Goal: Task Accomplishment & Management: Manage account settings

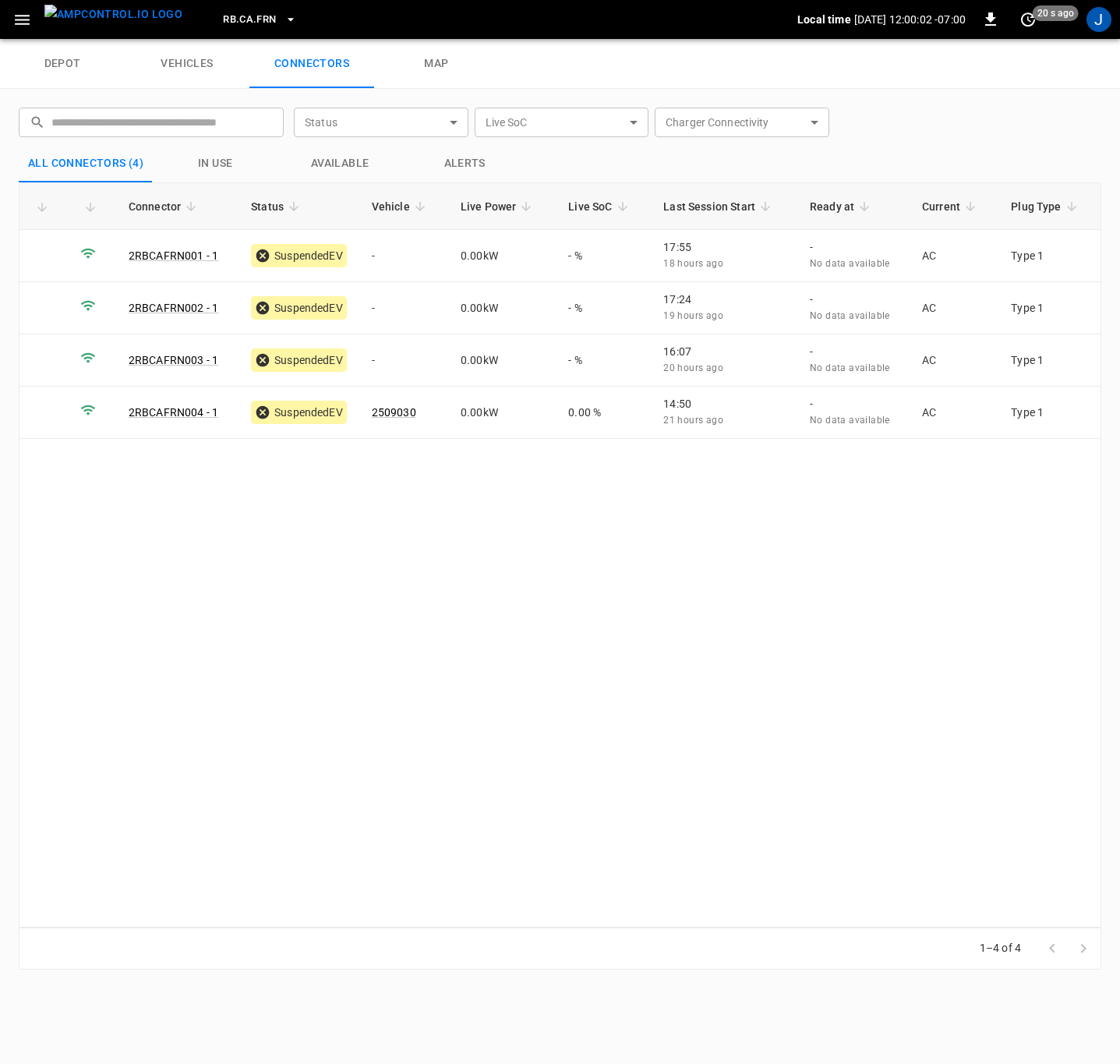
click at [276, 550] on div "Connector Status Vehicle Live Power Live SoC Last Session Start Ready at Curren…" at bounding box center [560, 554] width 1083 height 745
click at [58, 251] on td at bounding box center [43, 256] width 48 height 52
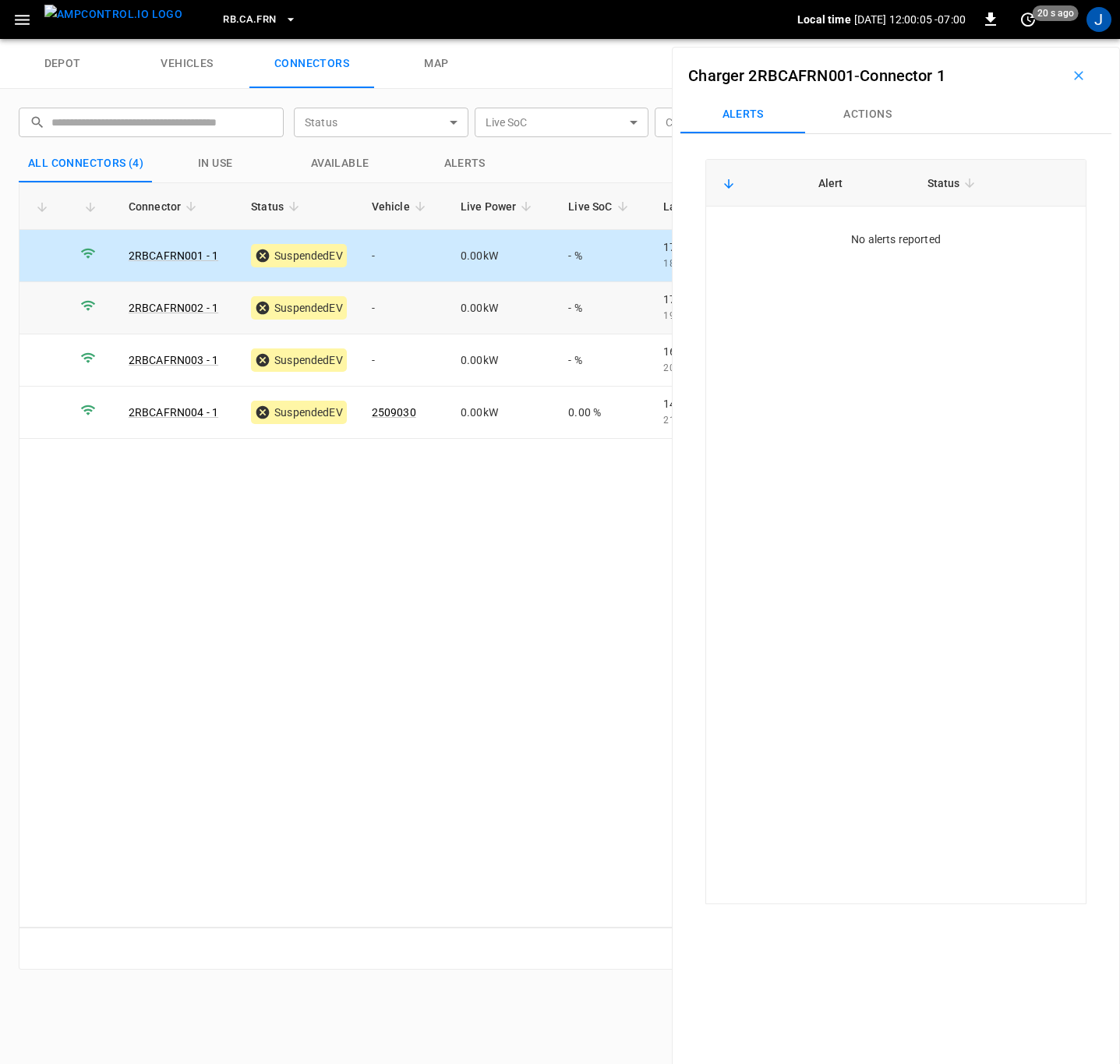
click at [50, 294] on td at bounding box center [43, 308] width 48 height 52
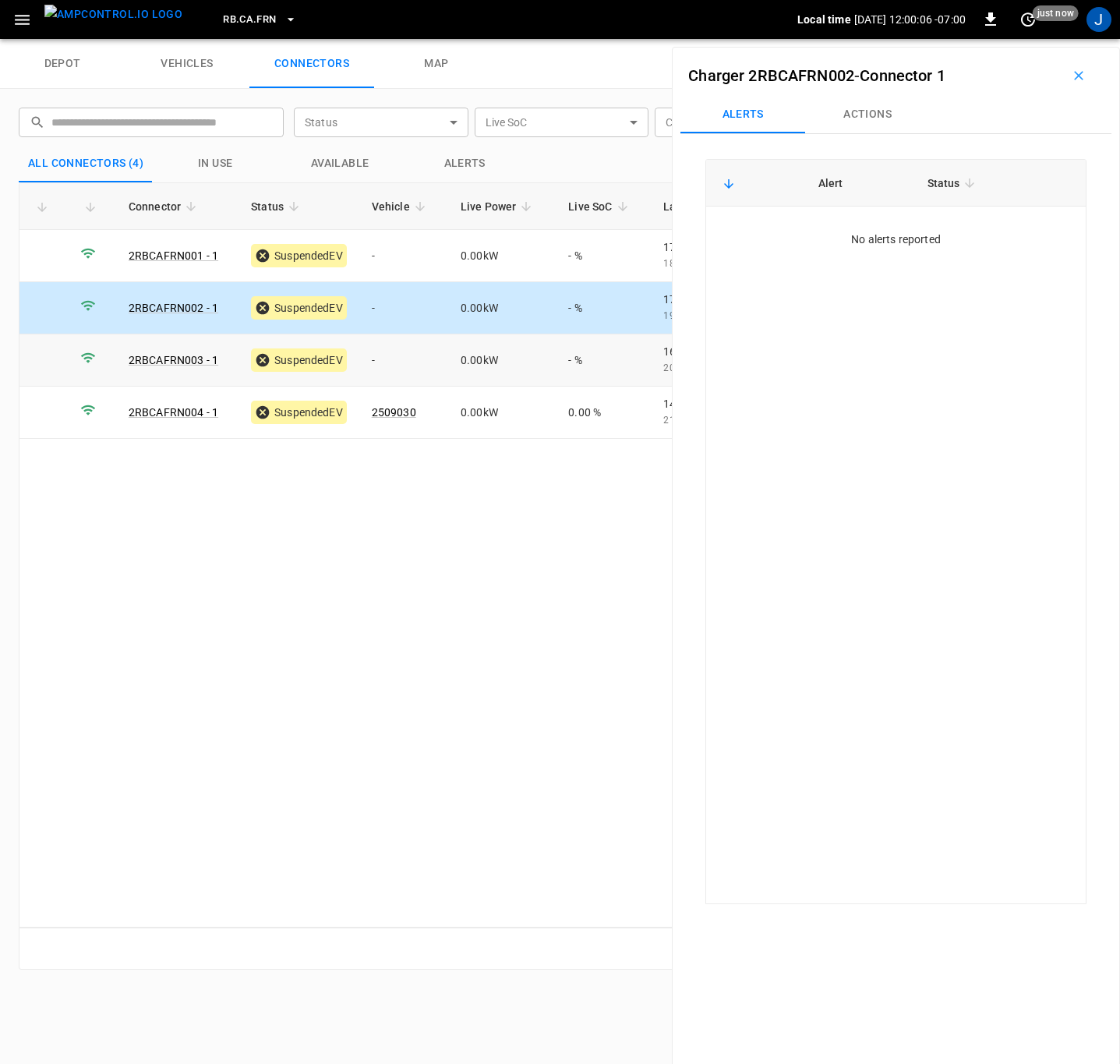
click at [51, 351] on td at bounding box center [43, 360] width 48 height 52
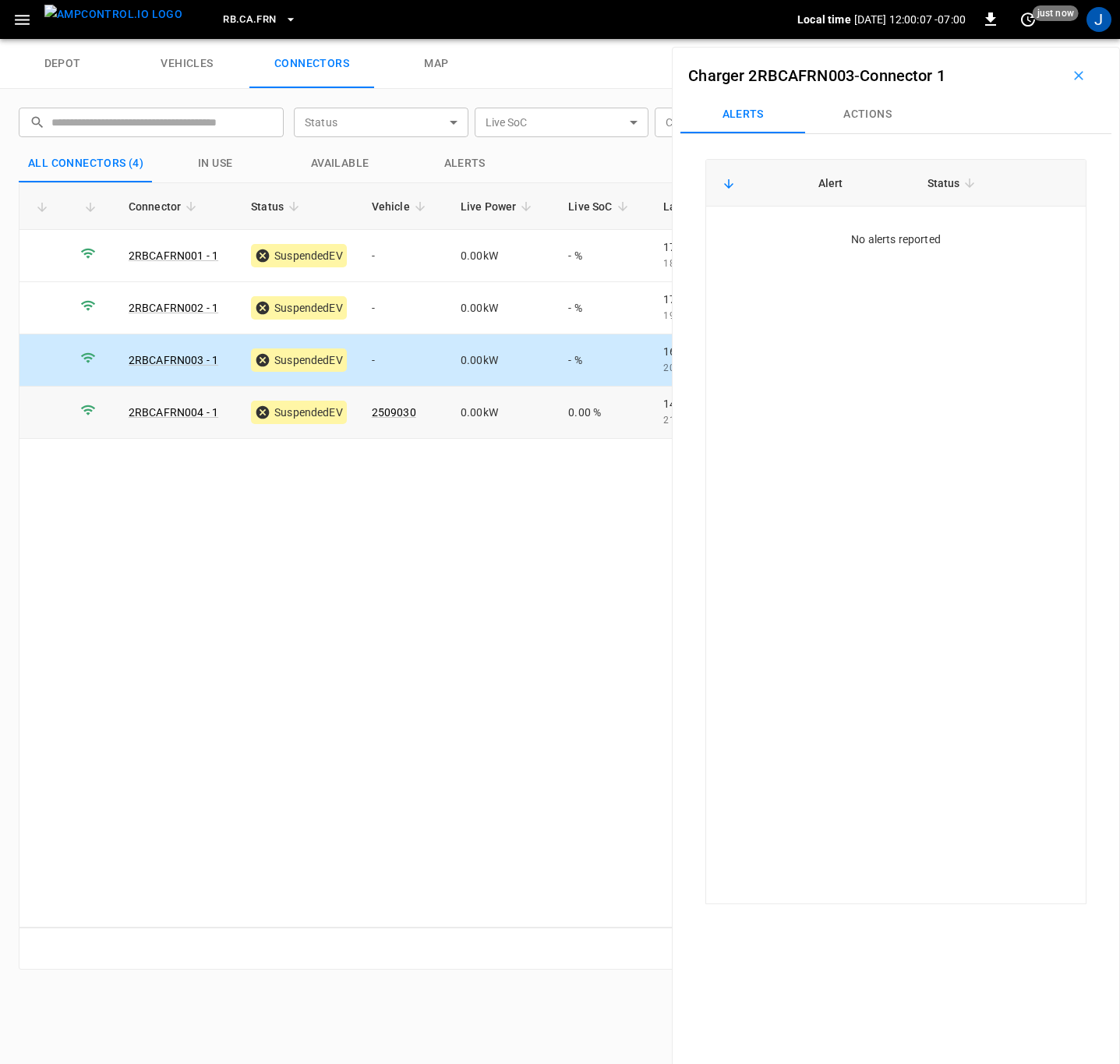
click at [66, 414] on td at bounding box center [43, 412] width 48 height 52
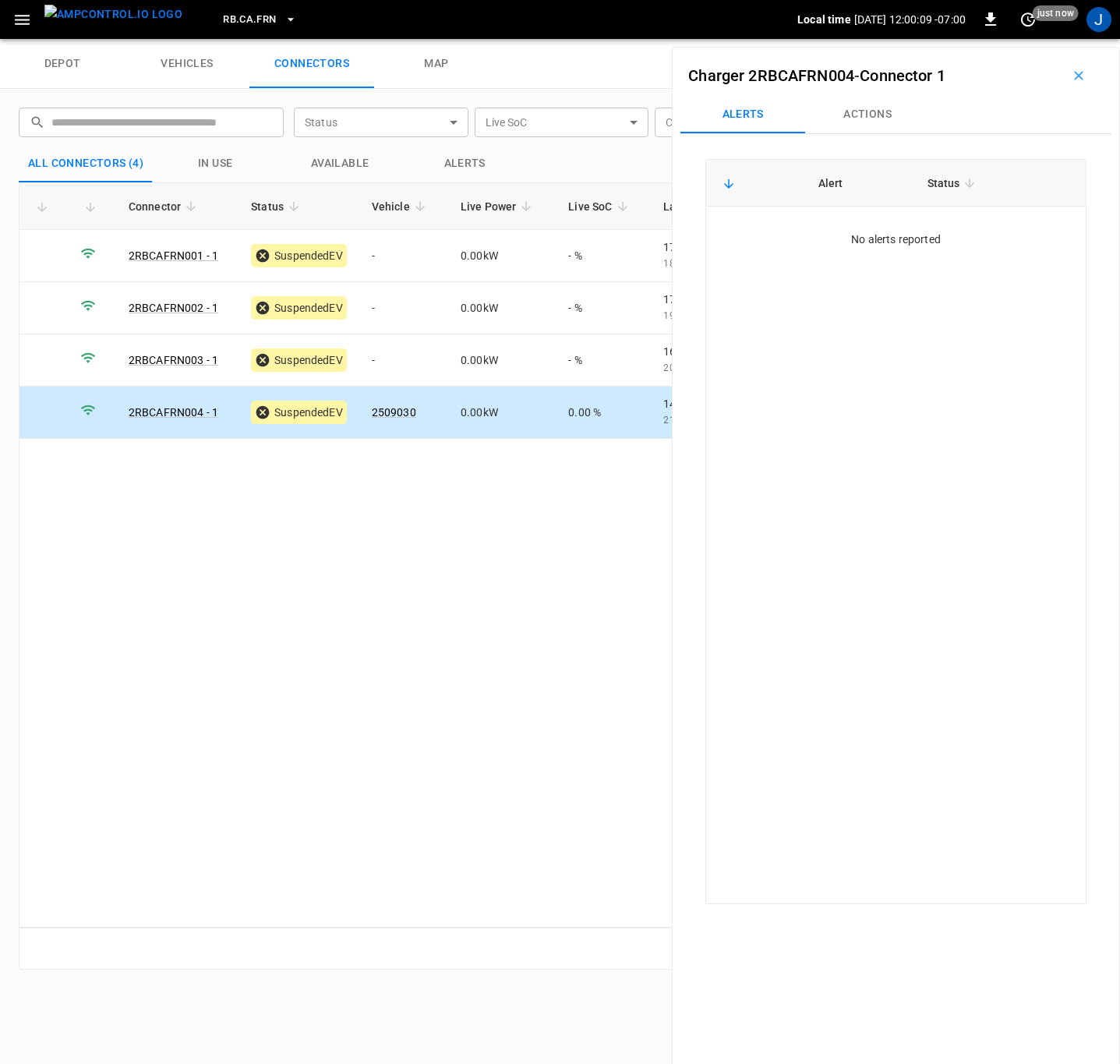
click at [1074, 76] on icon "button" at bounding box center [1079, 76] width 16 height 16
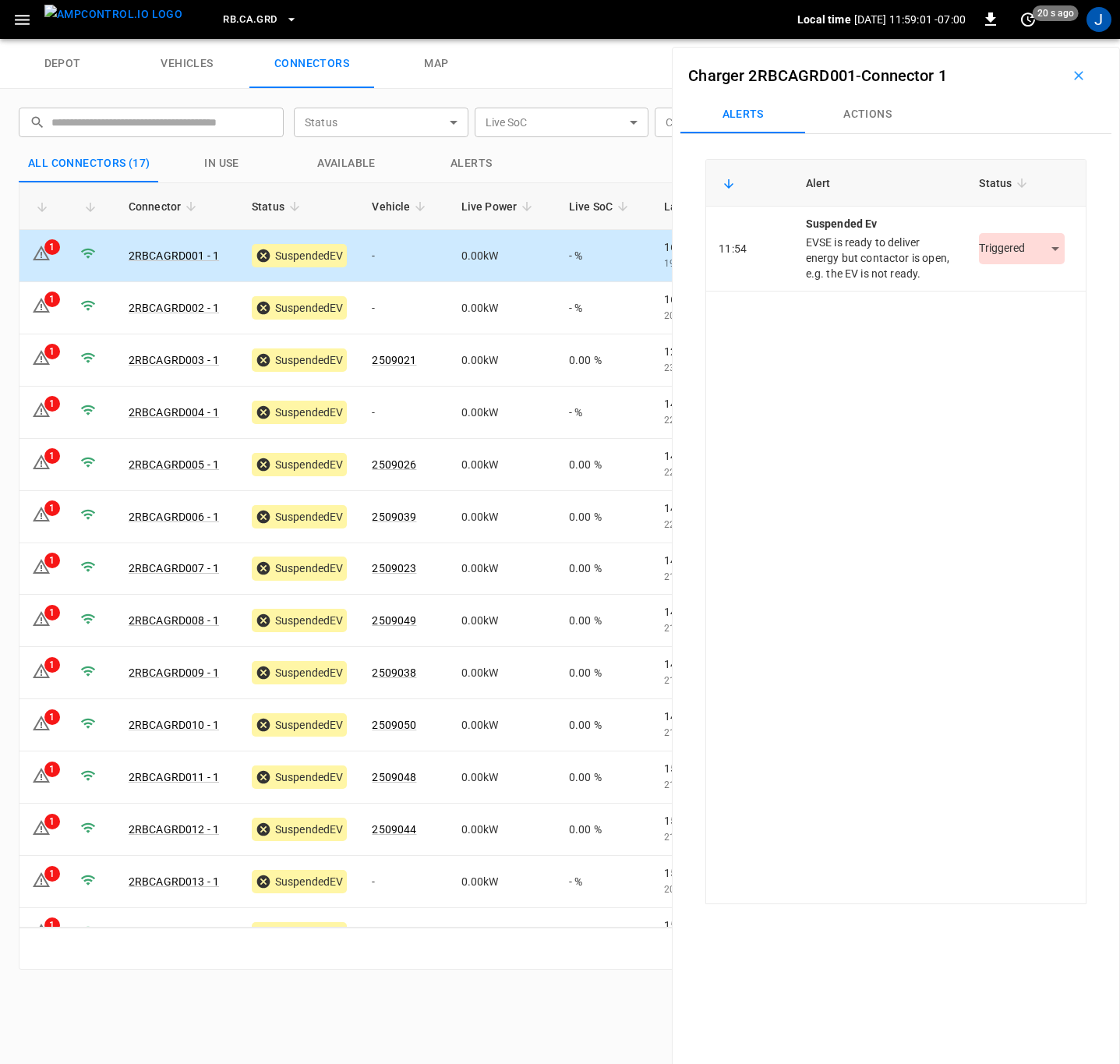
click at [995, 39] on body "RB.CA.GRD Local time [DATE] 11:59:01 -07:00 0 20 s ago J depot vehicles connect…" at bounding box center [560, 20] width 1120 height 39
click at [994, 286] on li "Resolved" at bounding box center [1013, 296] width 97 height 26
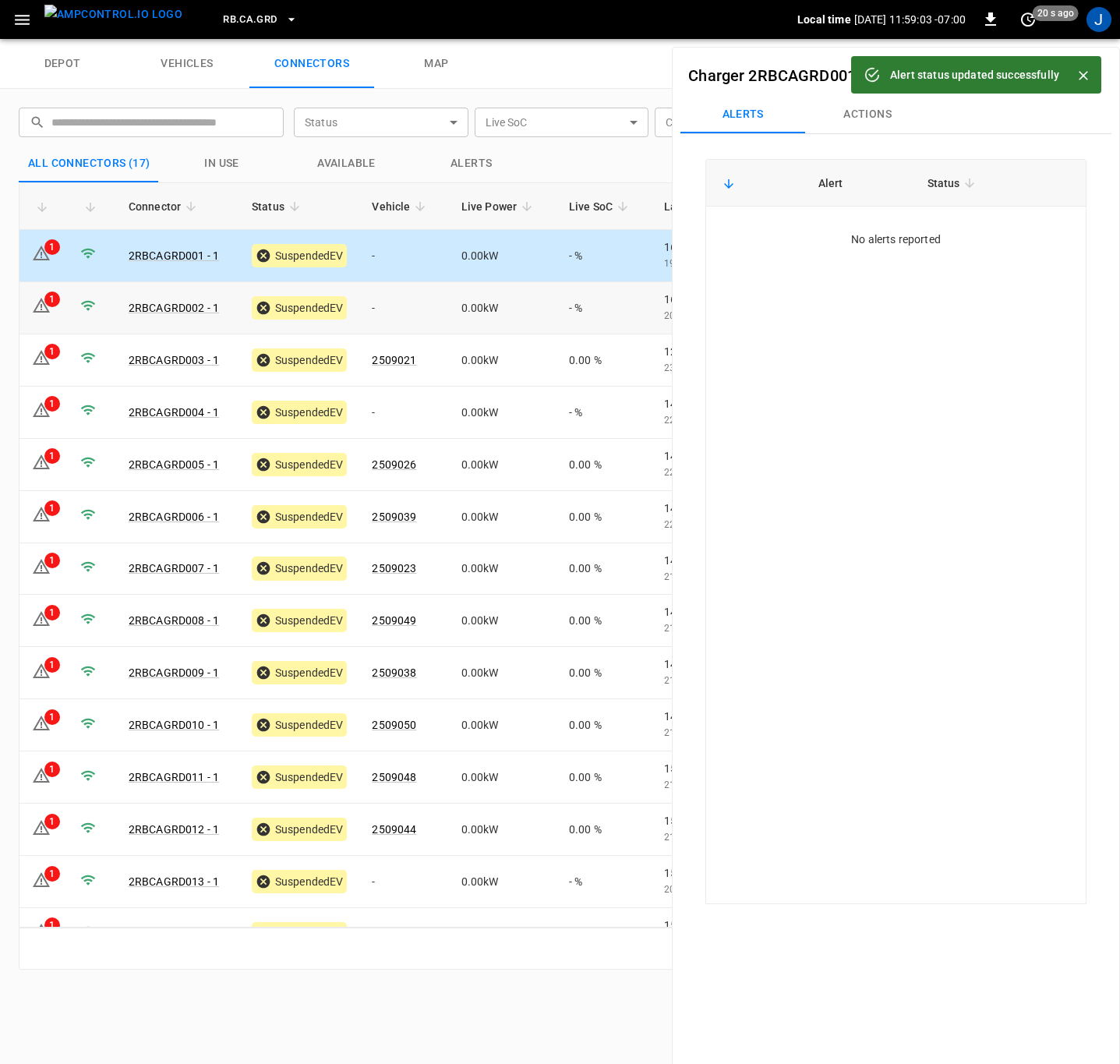
click at [56, 305] on div "1" at bounding box center [52, 299] width 16 height 16
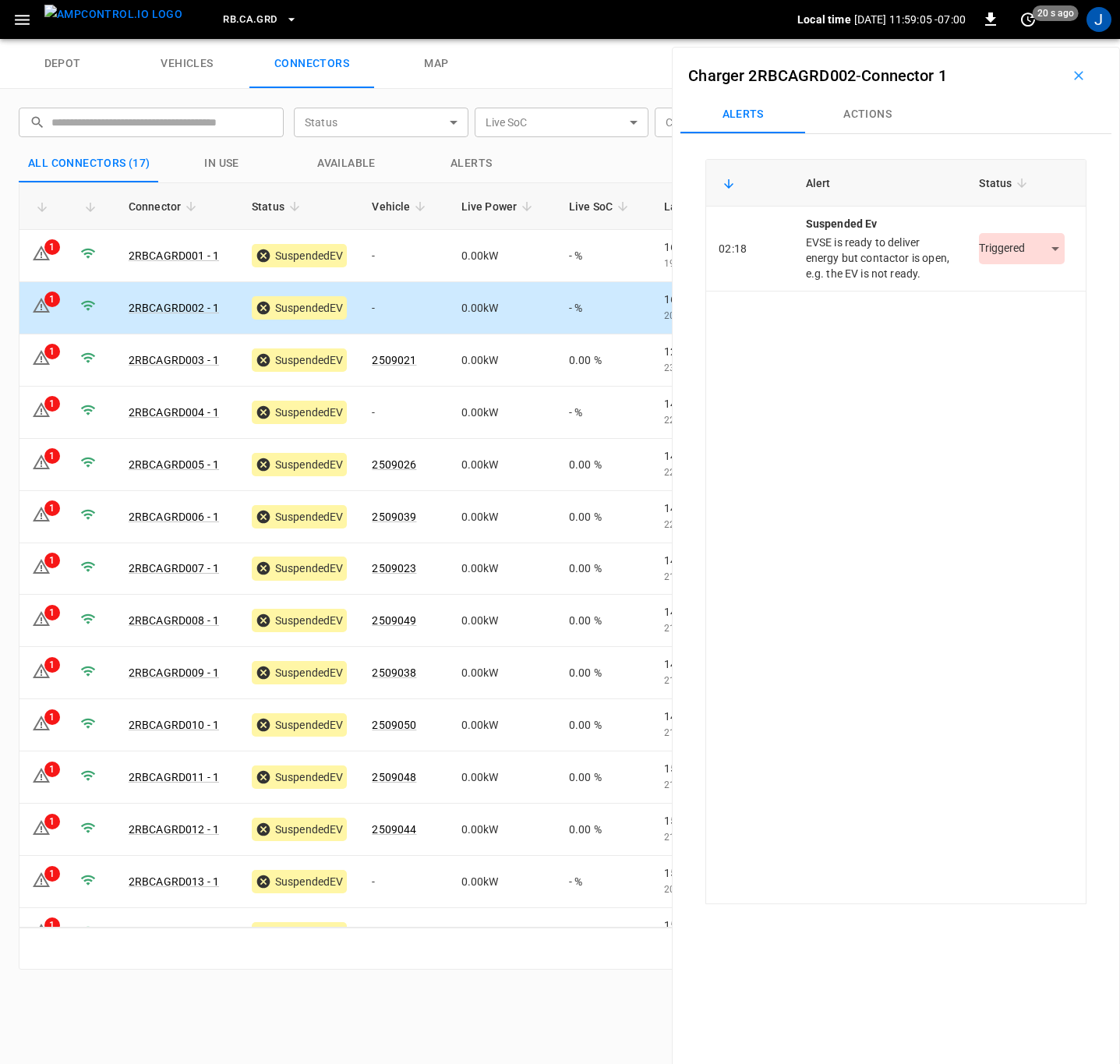
click at [990, 39] on body "RB.CA.GRD Local time [DATE] 11:59:05 -07:00 0 20 s ago J depot vehicles connect…" at bounding box center [560, 20] width 1120 height 39
click at [983, 295] on li "Resolved" at bounding box center [1013, 296] width 97 height 26
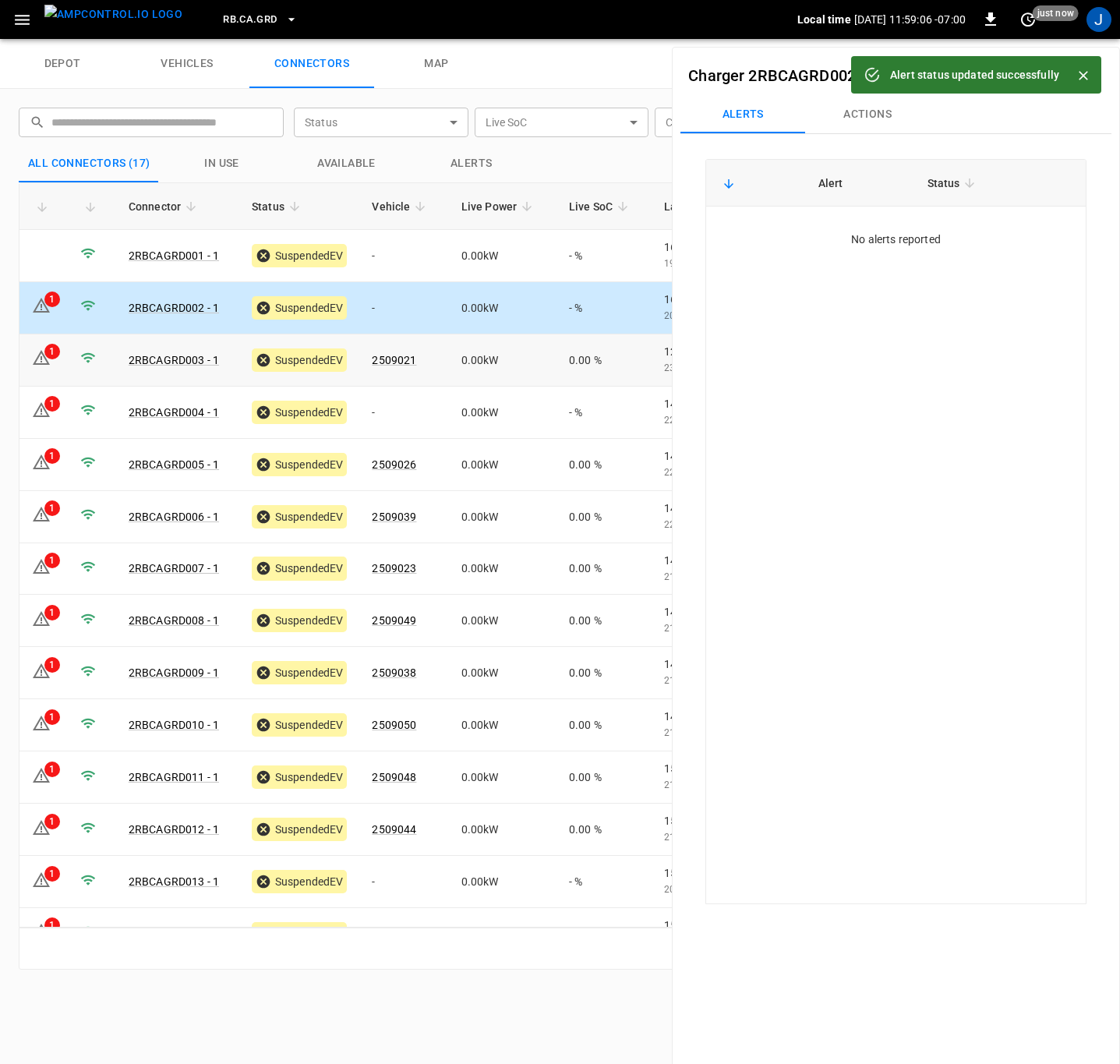
click at [51, 365] on td "1" at bounding box center [43, 360] width 48 height 52
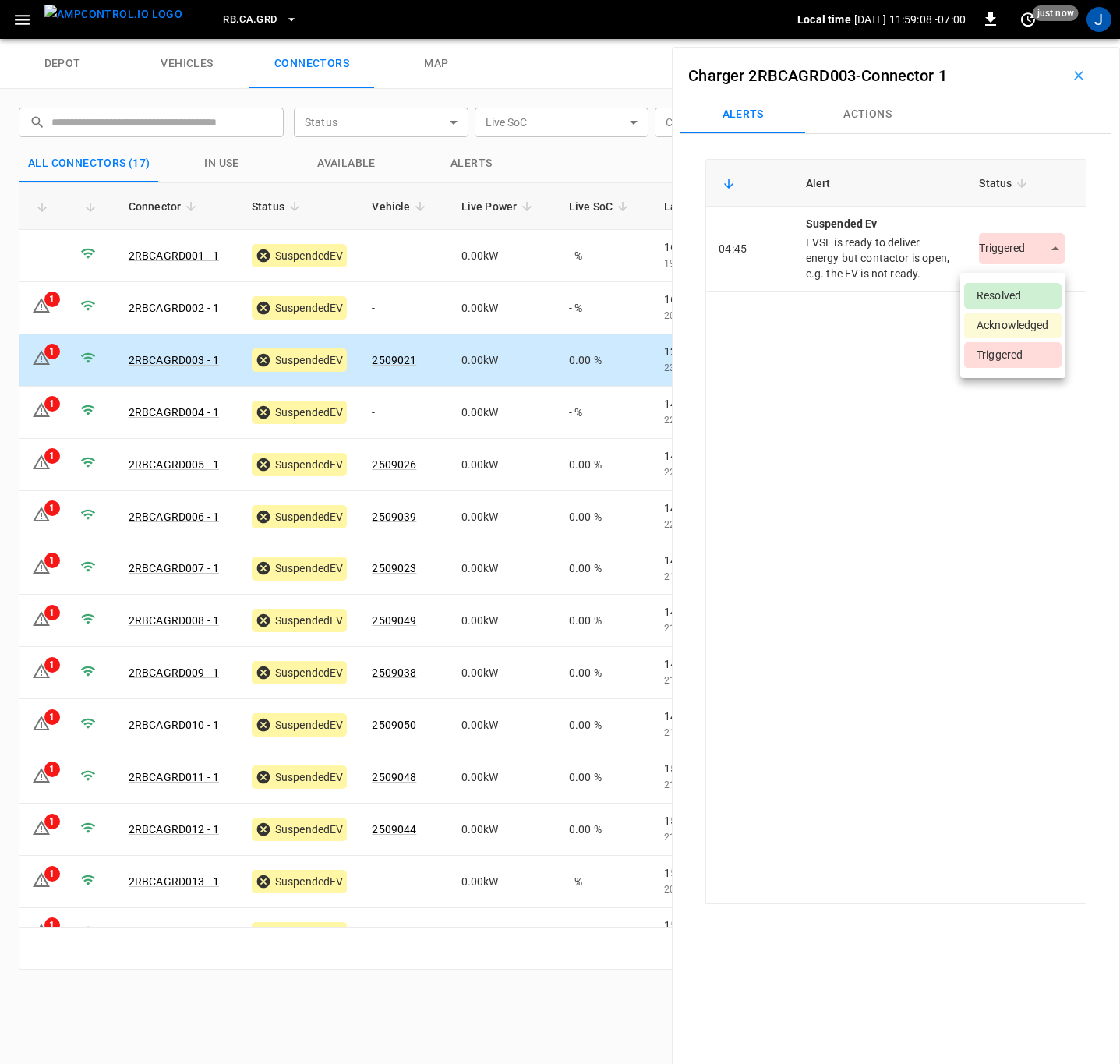
click at [1007, 39] on body "RB.CA.GRD Local time [DATE] 11:59:08 -07:00 0 just now J depot vehicles connect…" at bounding box center [560, 20] width 1120 height 39
click at [999, 290] on li "Resolved" at bounding box center [1013, 296] width 97 height 26
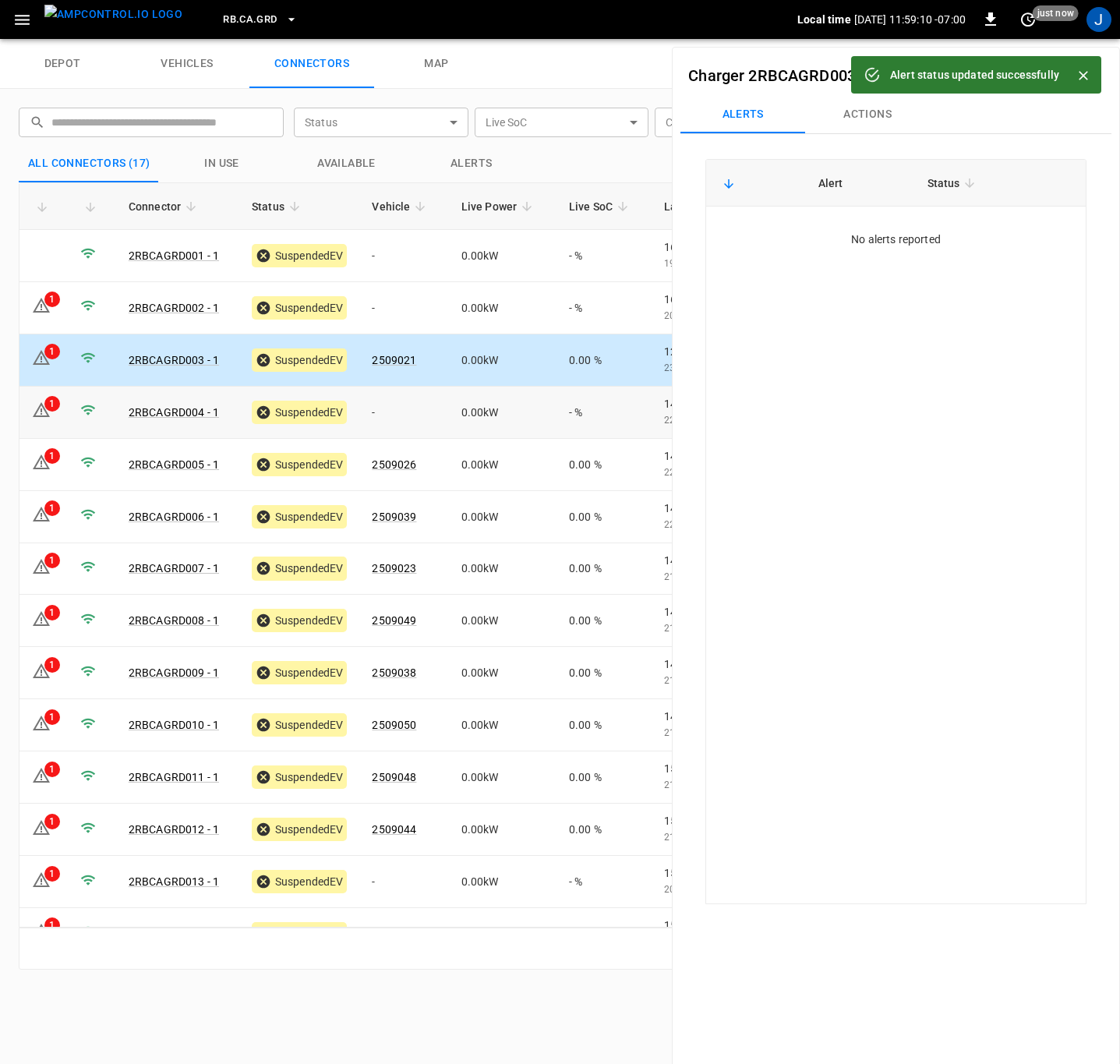
click at [56, 416] on td "1" at bounding box center [43, 412] width 48 height 52
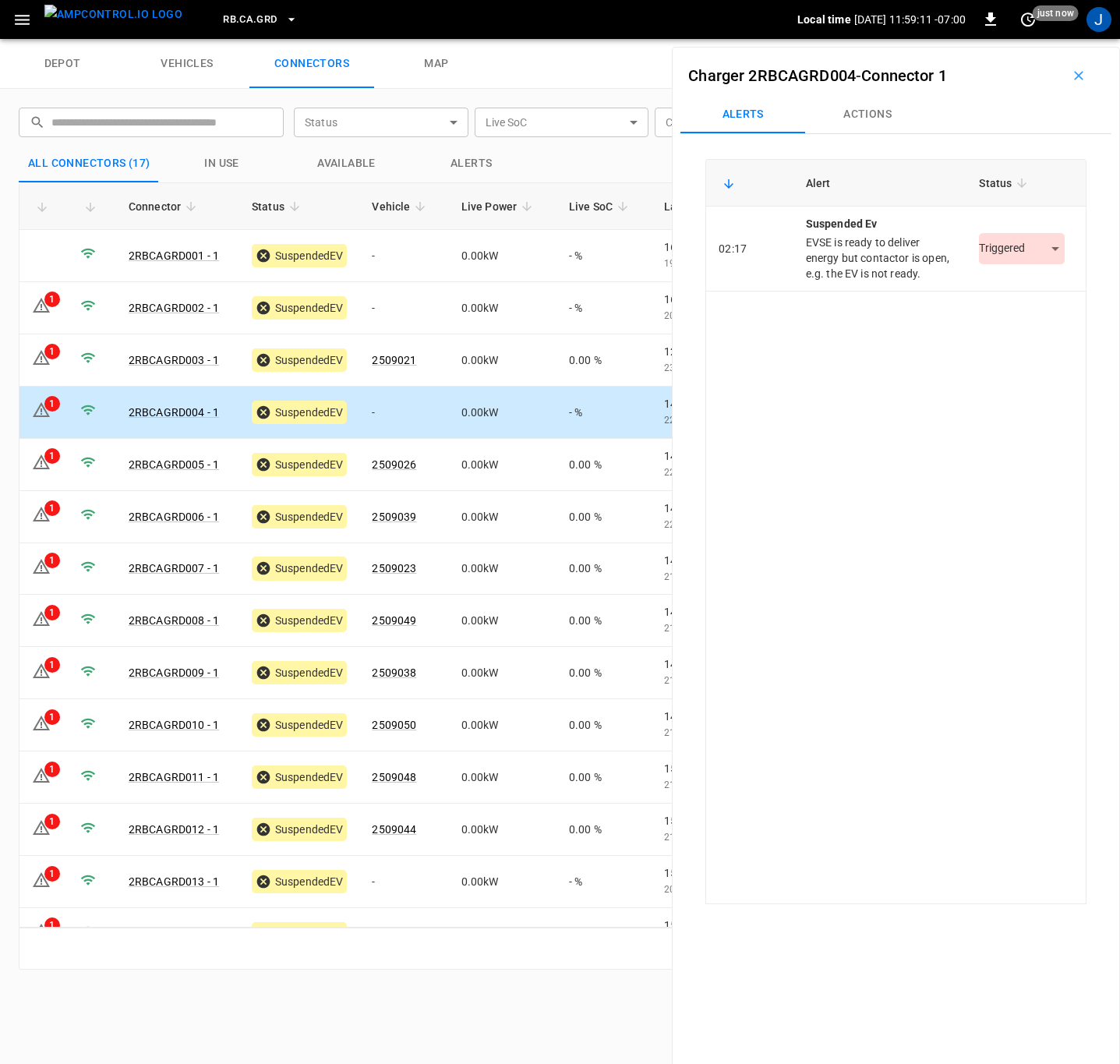
click at [1006, 39] on body "RB.CA.GRD Local time [DATE] 11:59:11 -07:00 0 just now J depot vehicles connect…" at bounding box center [560, 20] width 1120 height 39
click at [1001, 299] on li "Resolved" at bounding box center [1013, 296] width 97 height 26
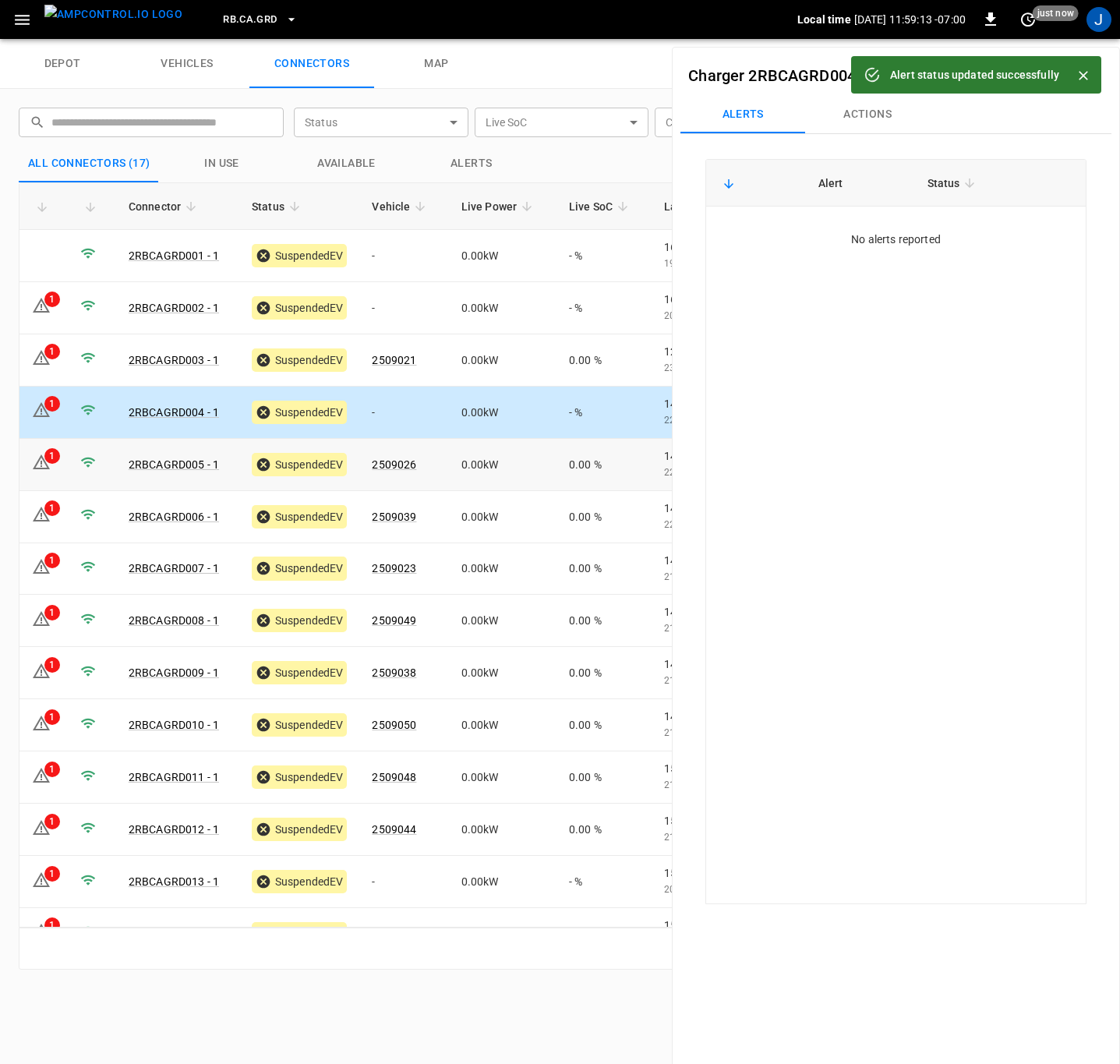
click at [47, 463] on div "1" at bounding box center [52, 456] width 16 height 16
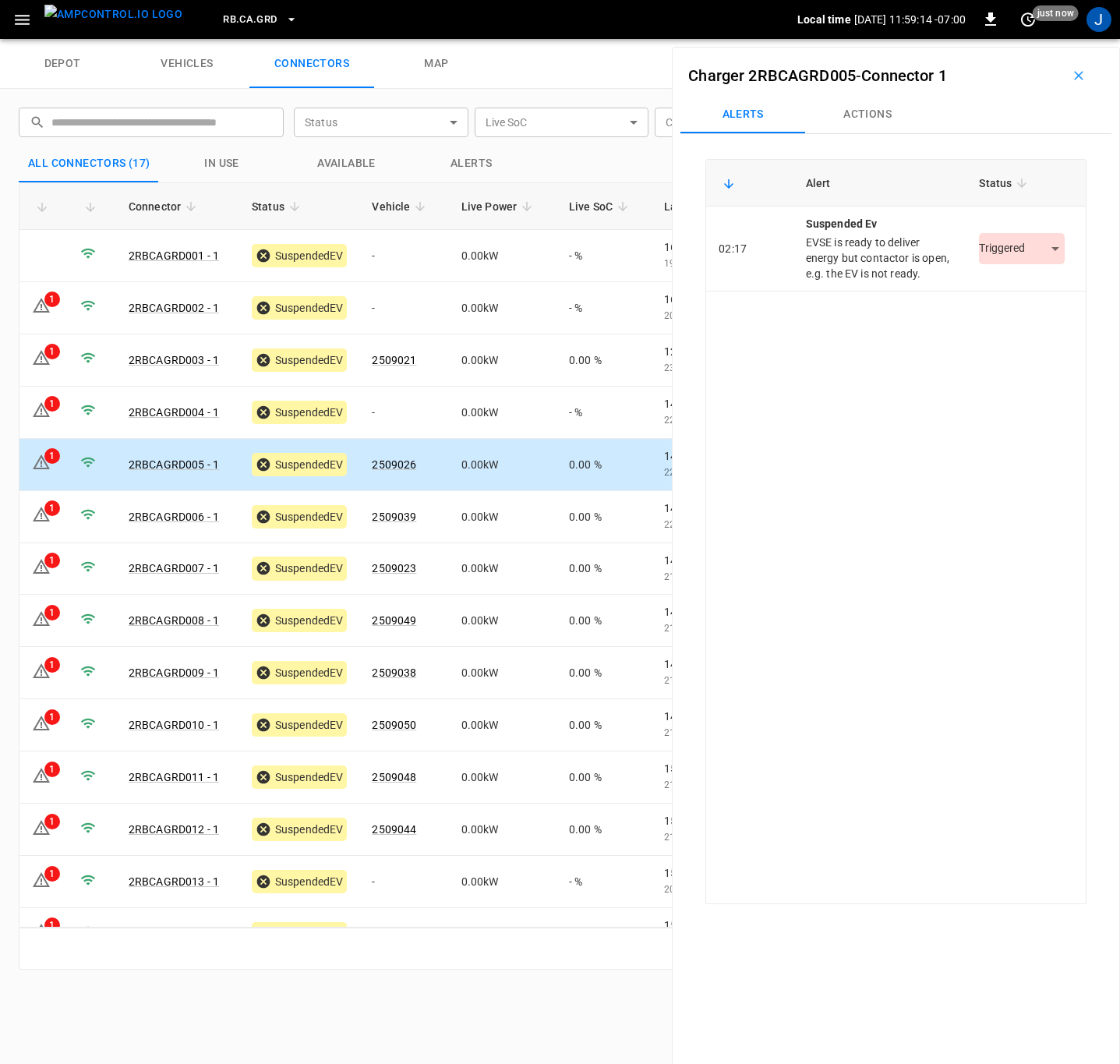
click at [1009, 39] on body "RB.CA.GRD Local time [DATE] 11:59:14 -07:00 0 just now J depot vehicles connect…" at bounding box center [560, 20] width 1120 height 39
click at [988, 293] on li "Resolved" at bounding box center [1013, 296] width 97 height 26
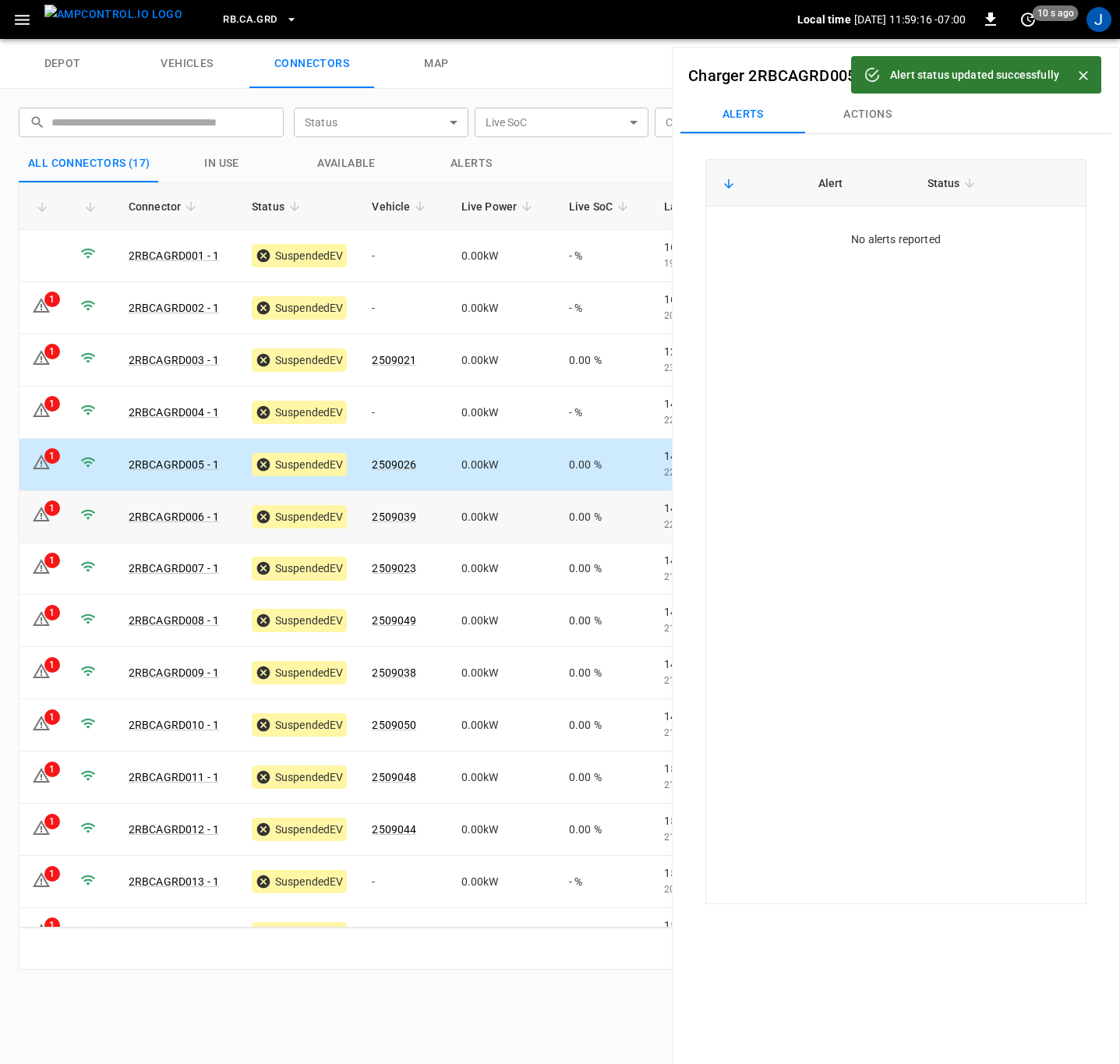
click at [59, 524] on td "1" at bounding box center [43, 517] width 48 height 52
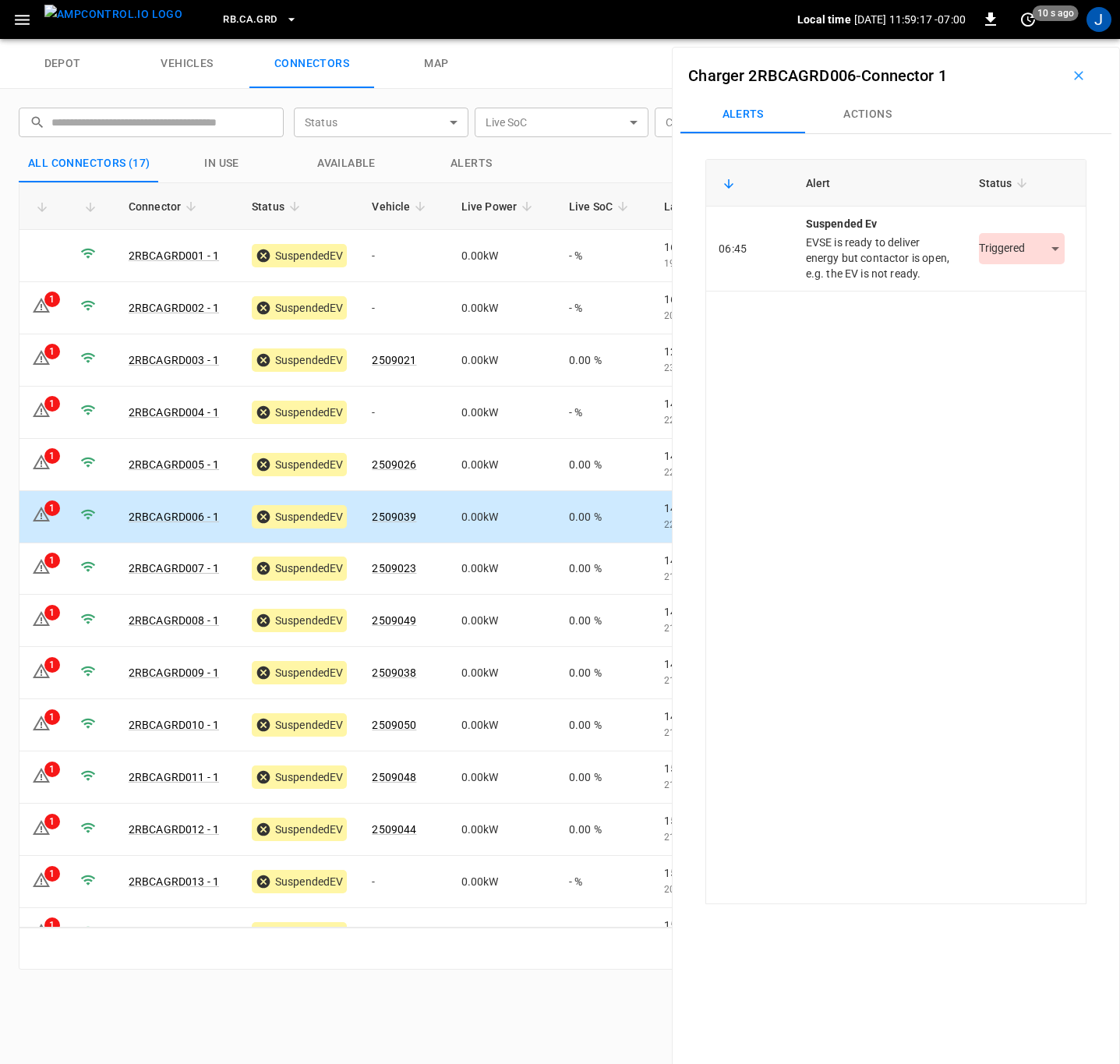
click at [999, 39] on body "RB.CA.GRD Local time [DATE] 11:59:17 -07:00 0 10 s ago J depot vehicles connect…" at bounding box center [560, 20] width 1120 height 39
click at [989, 292] on li "Resolved" at bounding box center [1013, 296] width 97 height 26
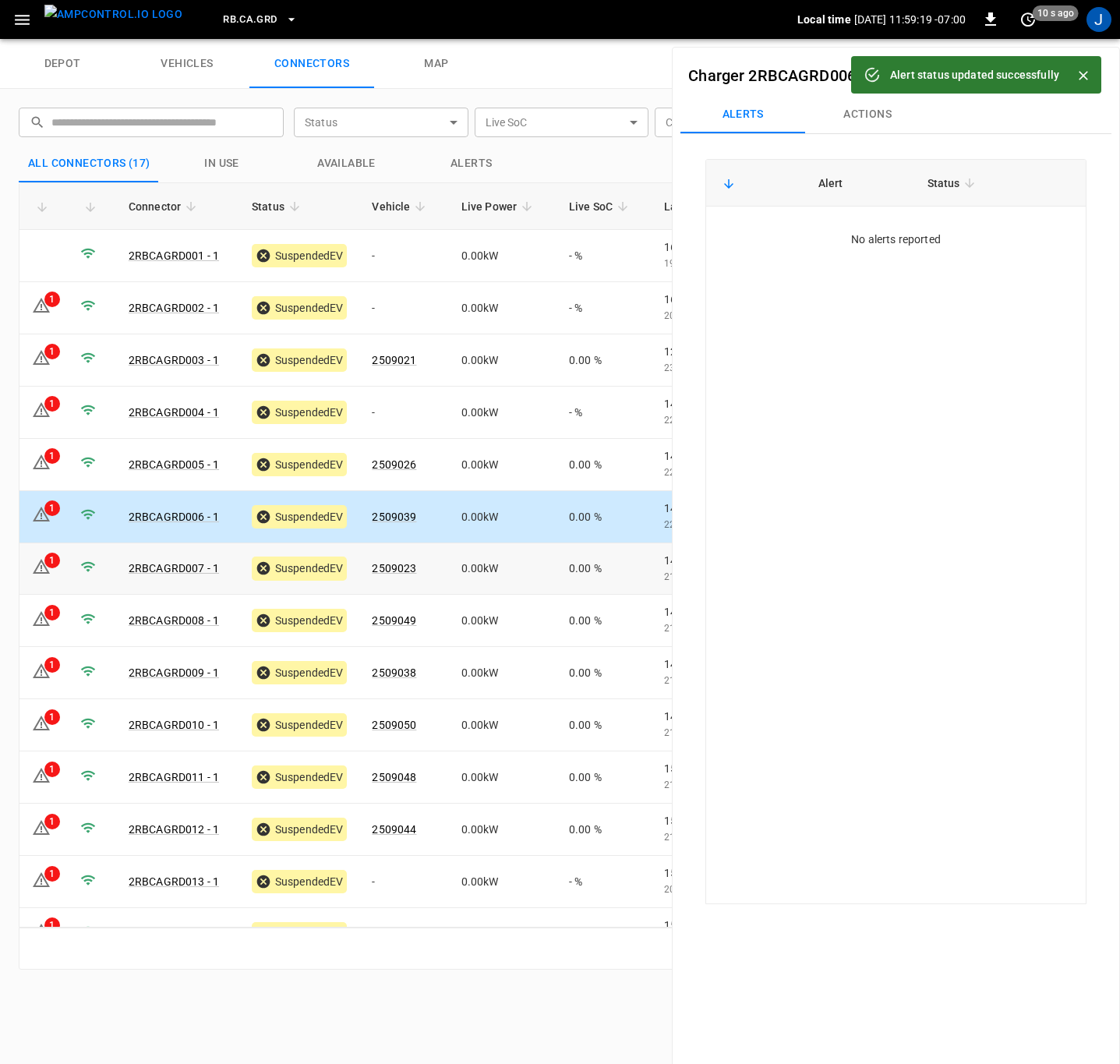
click at [51, 568] on td "1" at bounding box center [43, 569] width 48 height 52
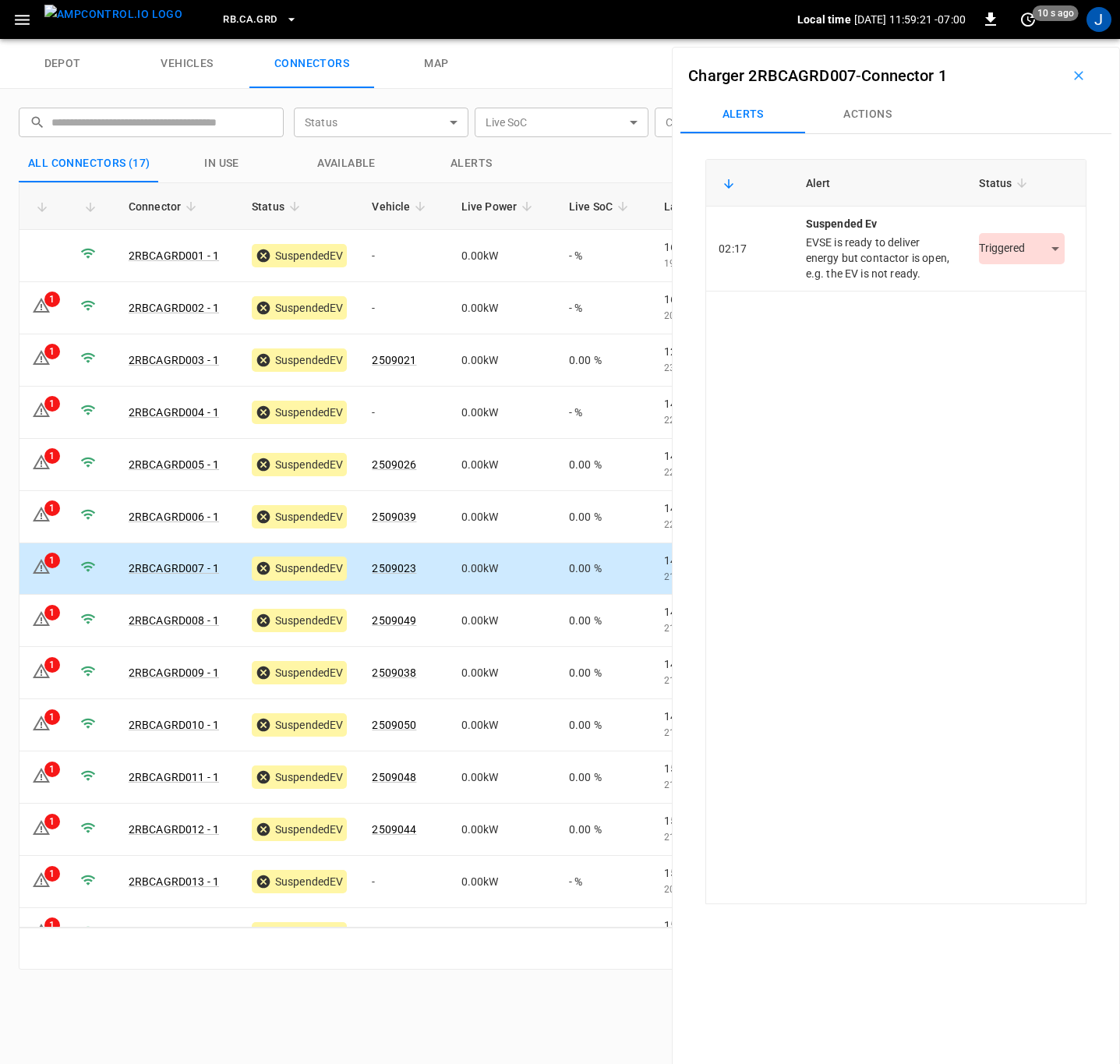
click at [996, 39] on body "RB.CA.GRD Local time [DATE] 11:59:21 -07:00 0 10 s ago J depot vehicles connect…" at bounding box center [560, 20] width 1120 height 39
click at [999, 295] on li "Resolved" at bounding box center [1013, 296] width 97 height 26
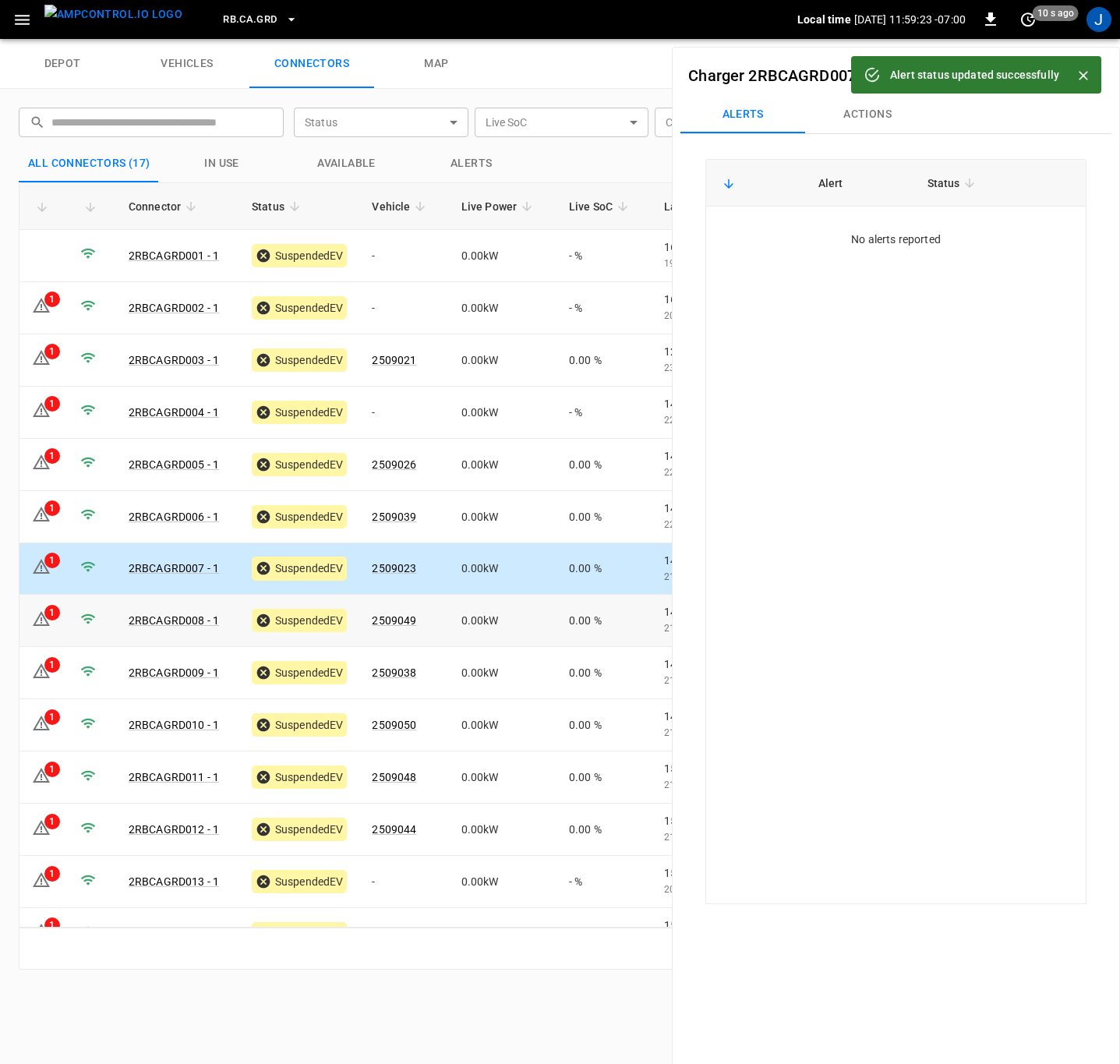
click at [54, 620] on td "1" at bounding box center [43, 620] width 48 height 52
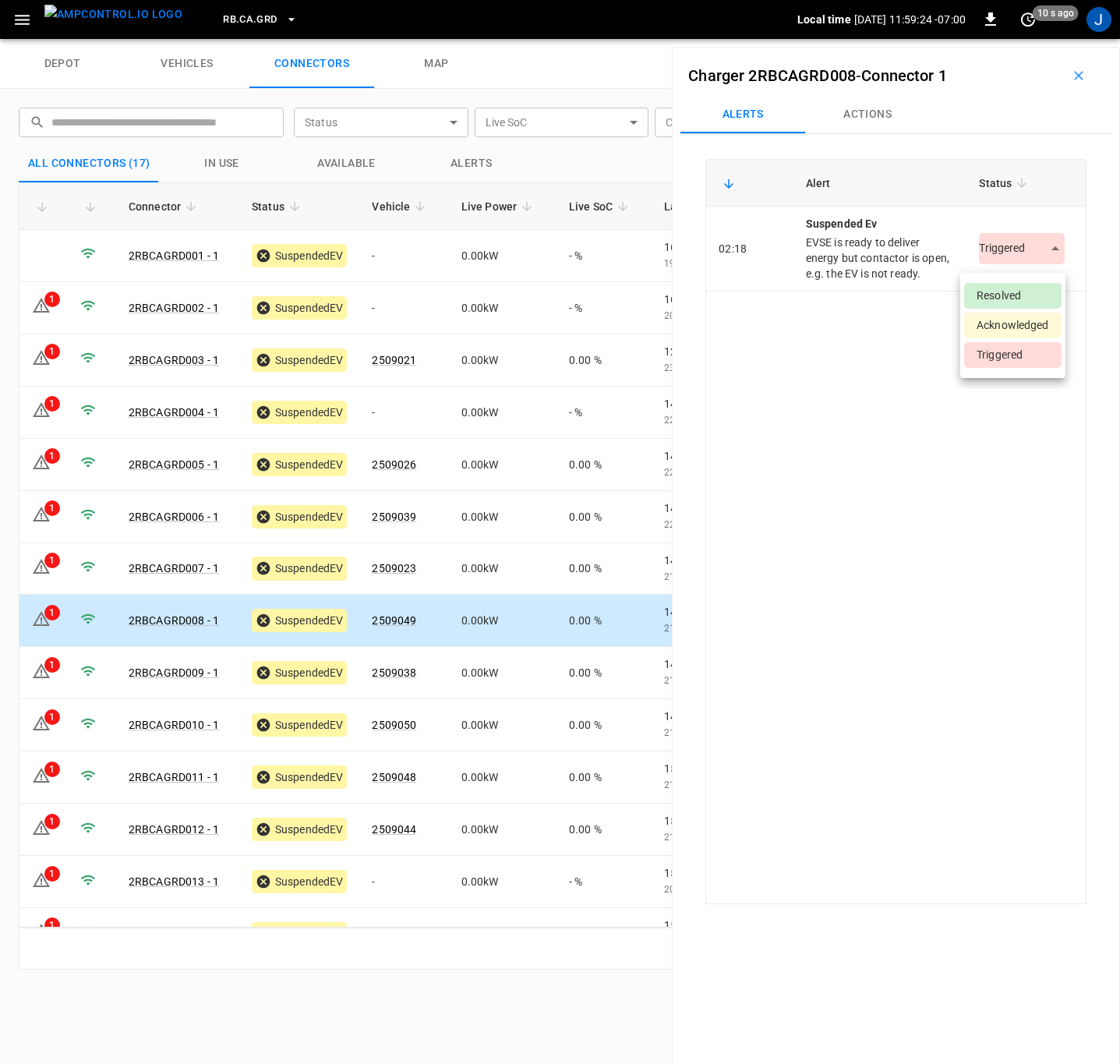
click at [999, 39] on body "RB.CA.GRD Local time [DATE] 11:59:24 -07:00 0 10 s ago J depot vehicles connect…" at bounding box center [560, 20] width 1120 height 39
click at [991, 288] on li "Resolved" at bounding box center [1013, 296] width 97 height 26
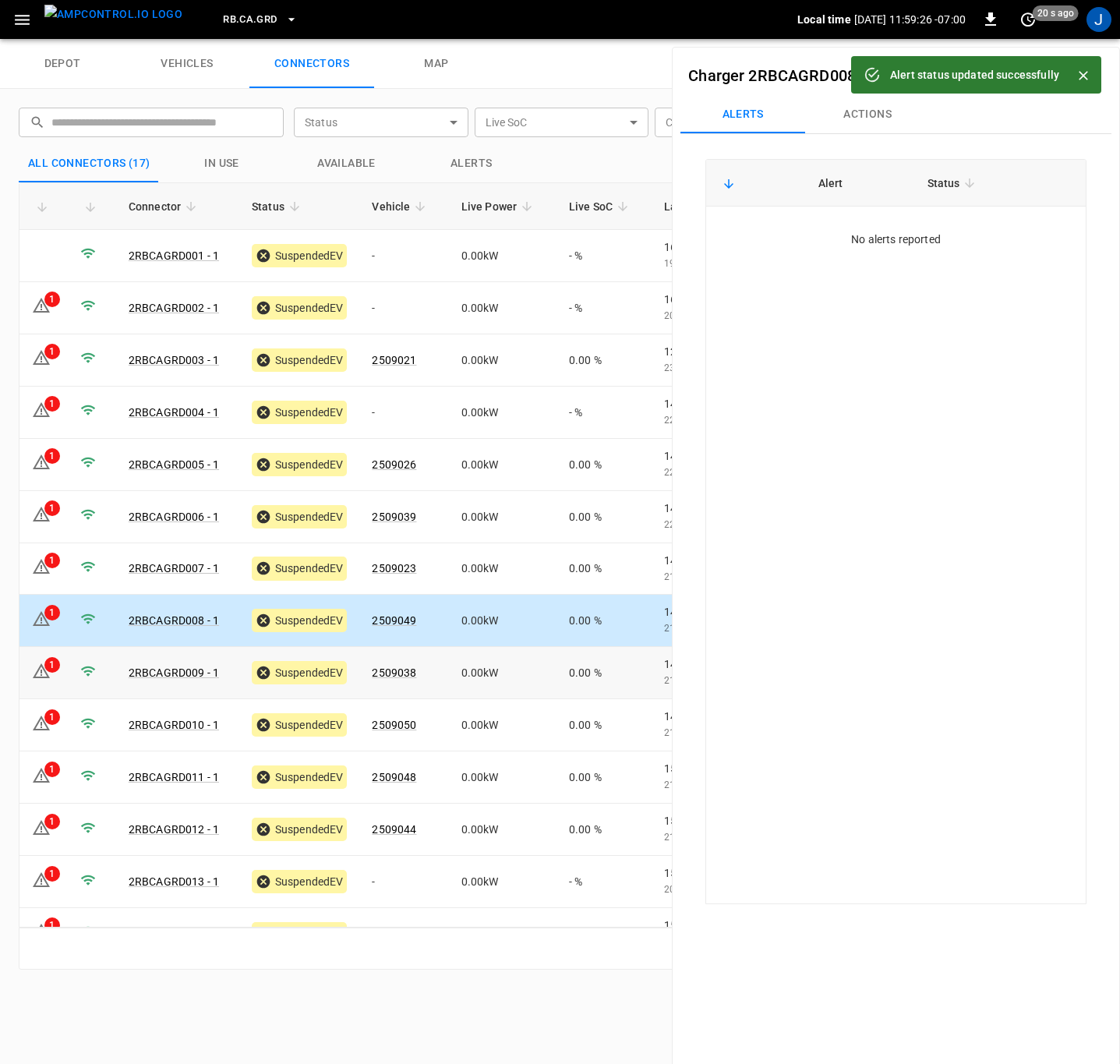
click at [51, 662] on div "1" at bounding box center [52, 665] width 16 height 16
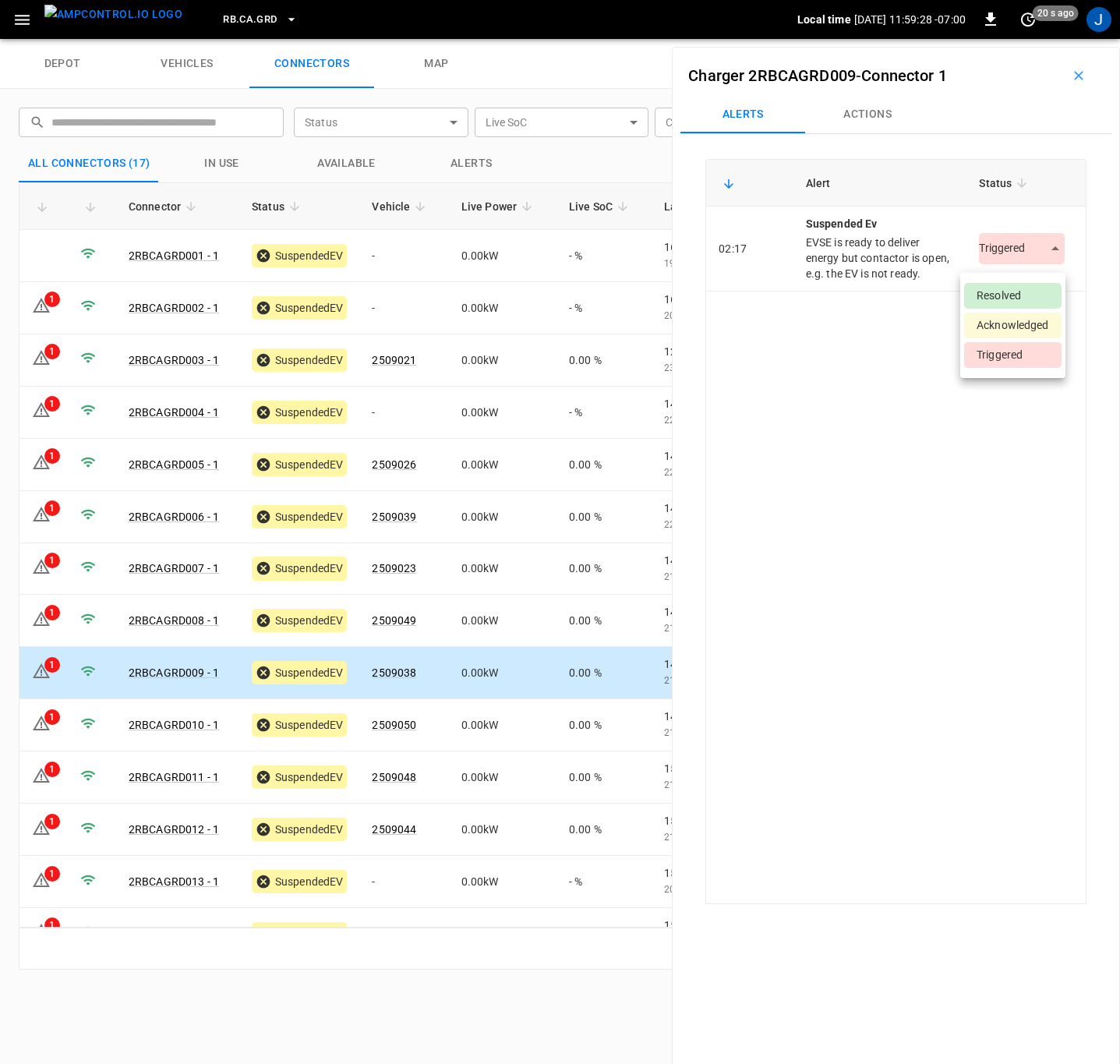
click at [985, 39] on body "RB.CA.GRD Local time [DATE] 11:59:28 -07:00 0 20 s ago J depot vehicles connect…" at bounding box center [560, 20] width 1120 height 39
click at [984, 298] on li "Resolved" at bounding box center [1013, 296] width 97 height 26
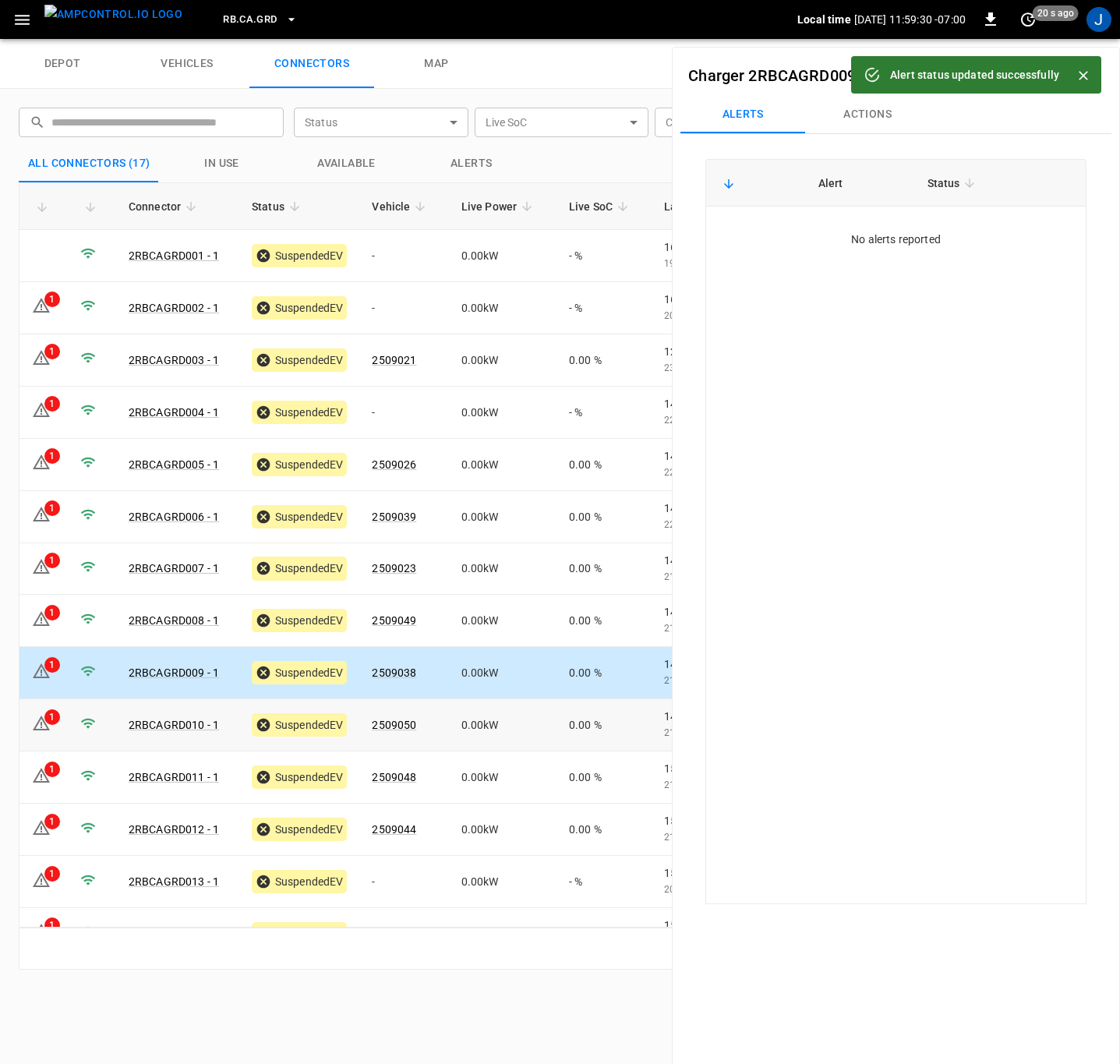
click at [52, 732] on td "1" at bounding box center [43, 724] width 48 height 52
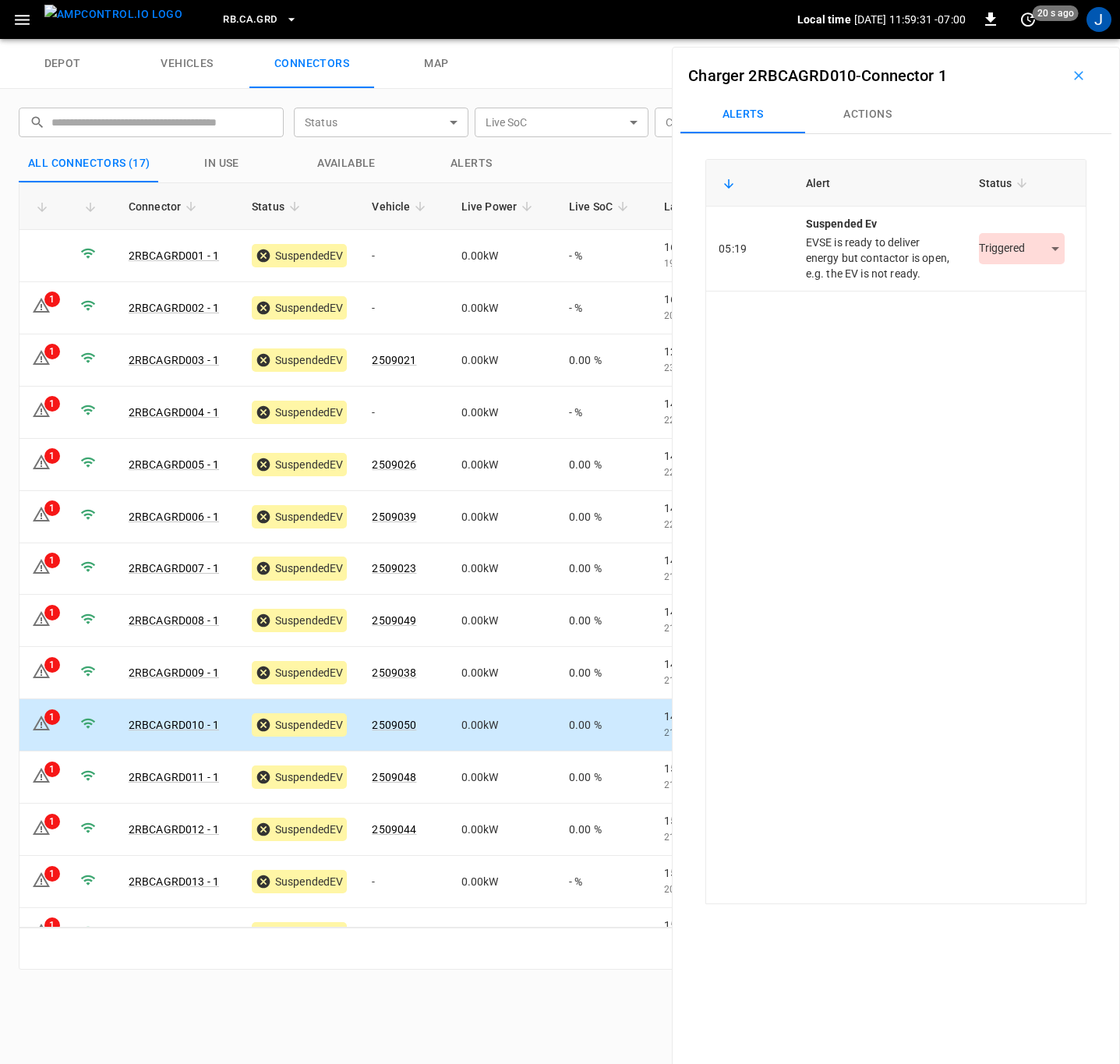
click at [988, 39] on body "RB.CA.GRD Local time [DATE] 11:59:31 -07:00 0 20 s ago J depot vehicles connect…" at bounding box center [560, 20] width 1120 height 39
click at [987, 295] on li "Resolved" at bounding box center [1013, 296] width 97 height 26
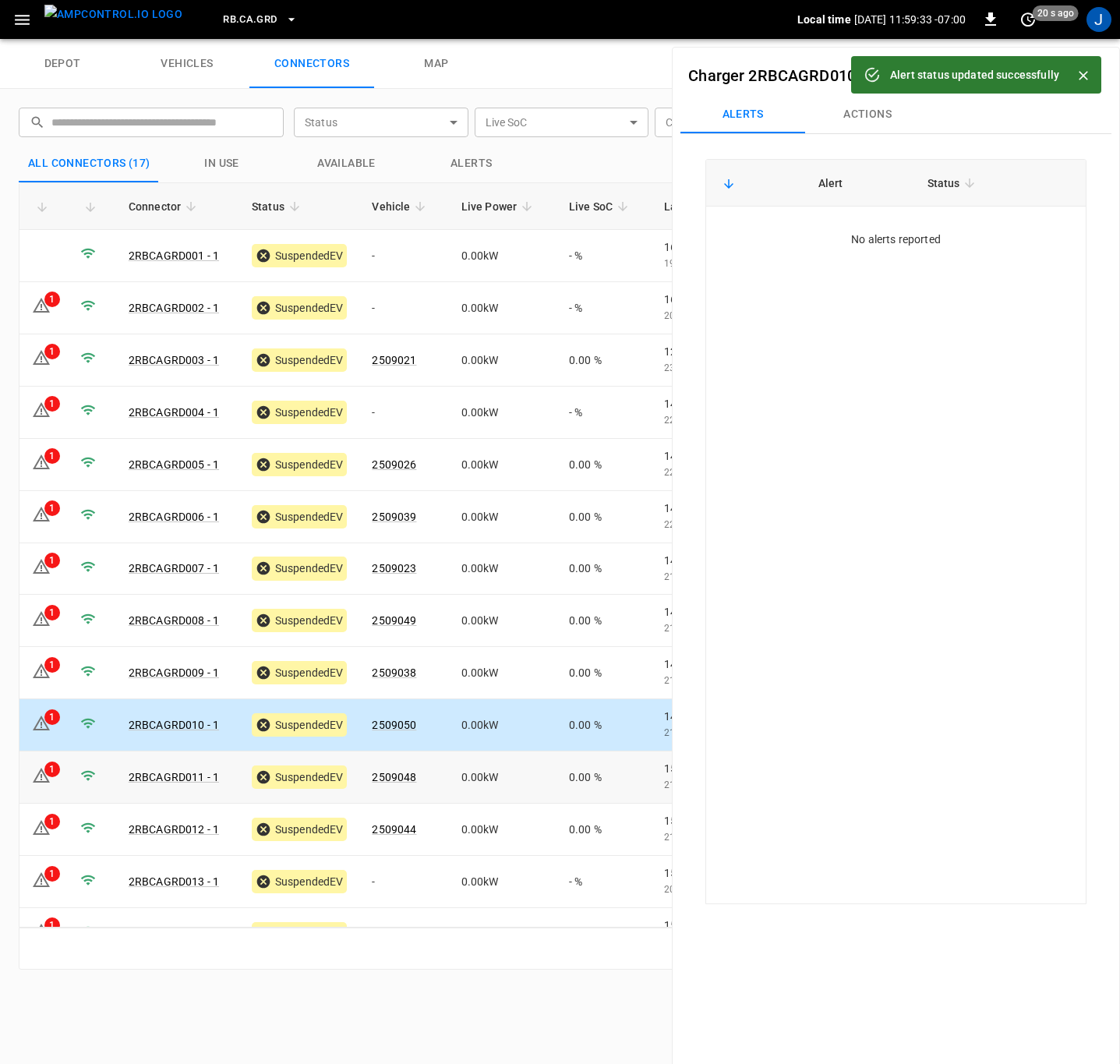
click at [51, 780] on td "1" at bounding box center [43, 778] width 48 height 52
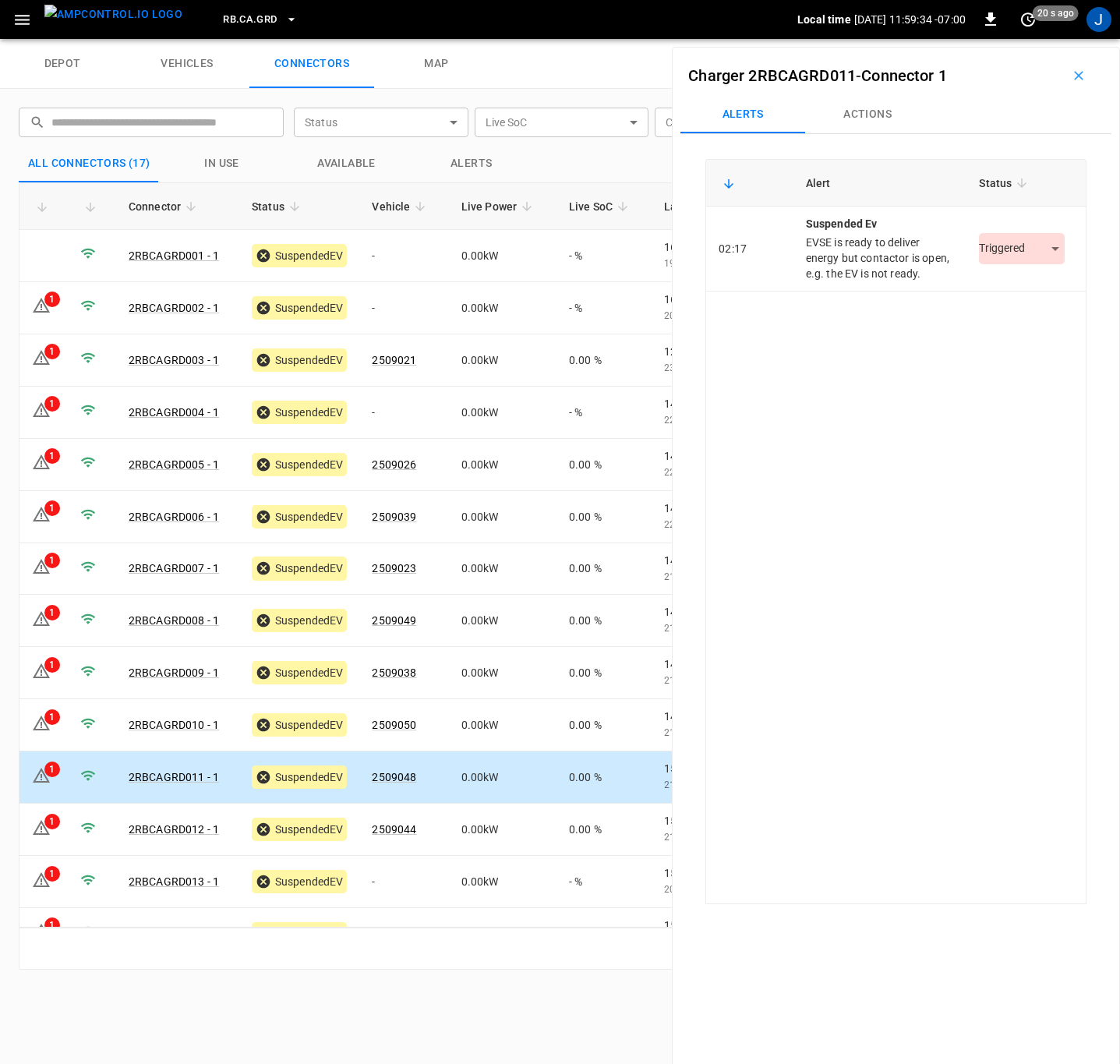
click at [991, 39] on body "RB.CA.GRD Local time [DATE] 11:59:34 -07:00 0 20 s ago J depot vehicles connect…" at bounding box center [560, 20] width 1120 height 39
click at [983, 298] on li "Resolved" at bounding box center [1013, 296] width 97 height 26
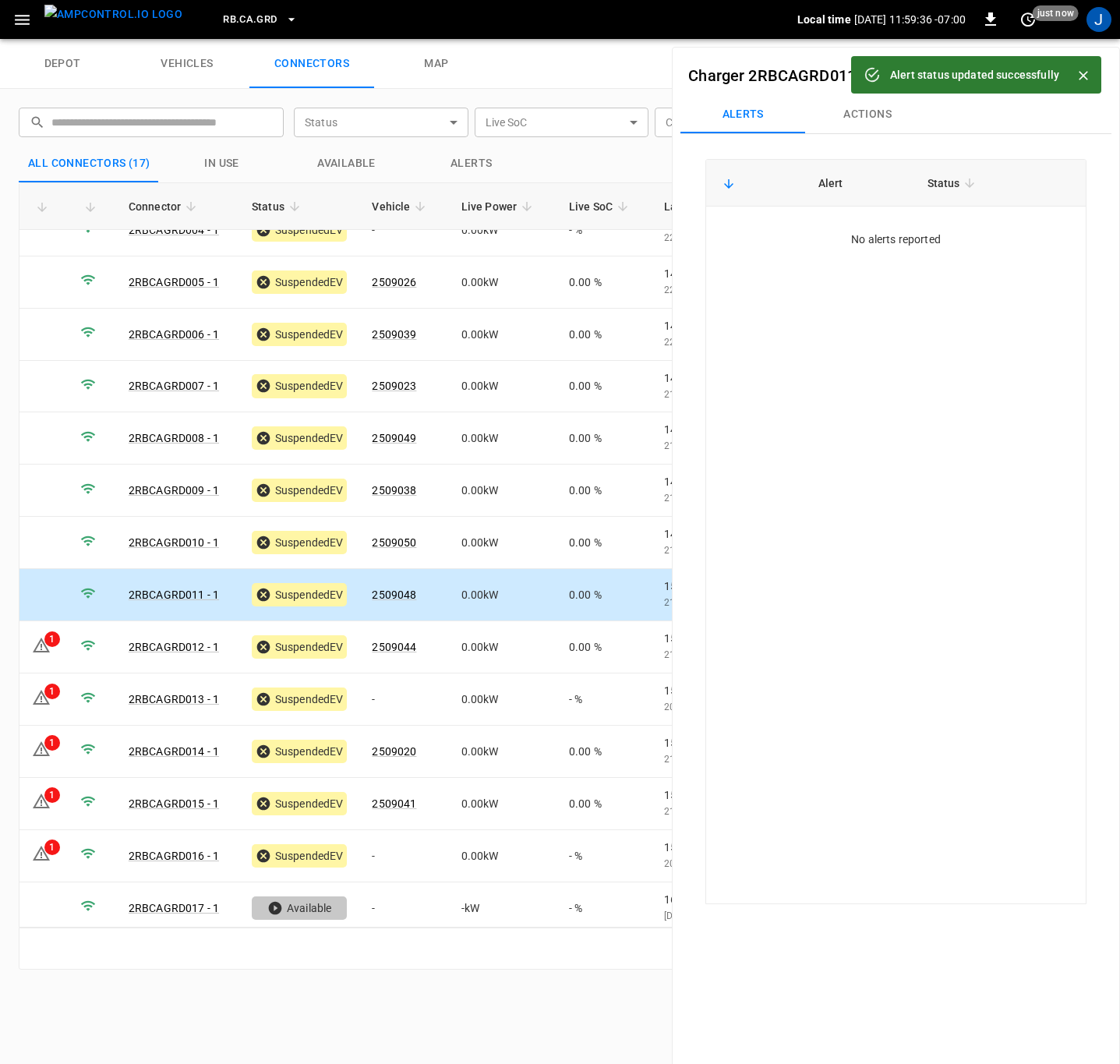
scroll to position [190, 0]
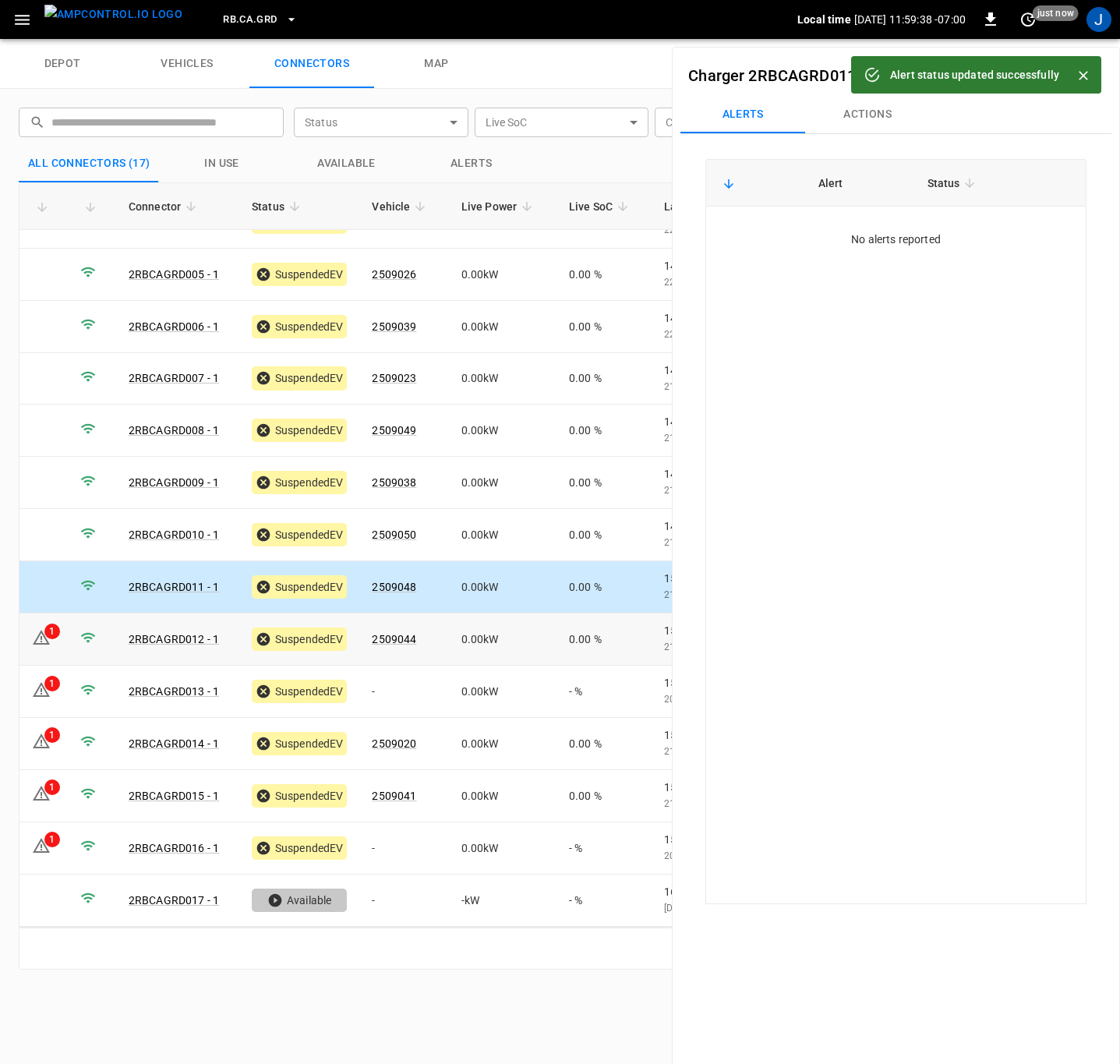
click at [57, 639] on td "1" at bounding box center [43, 639] width 48 height 52
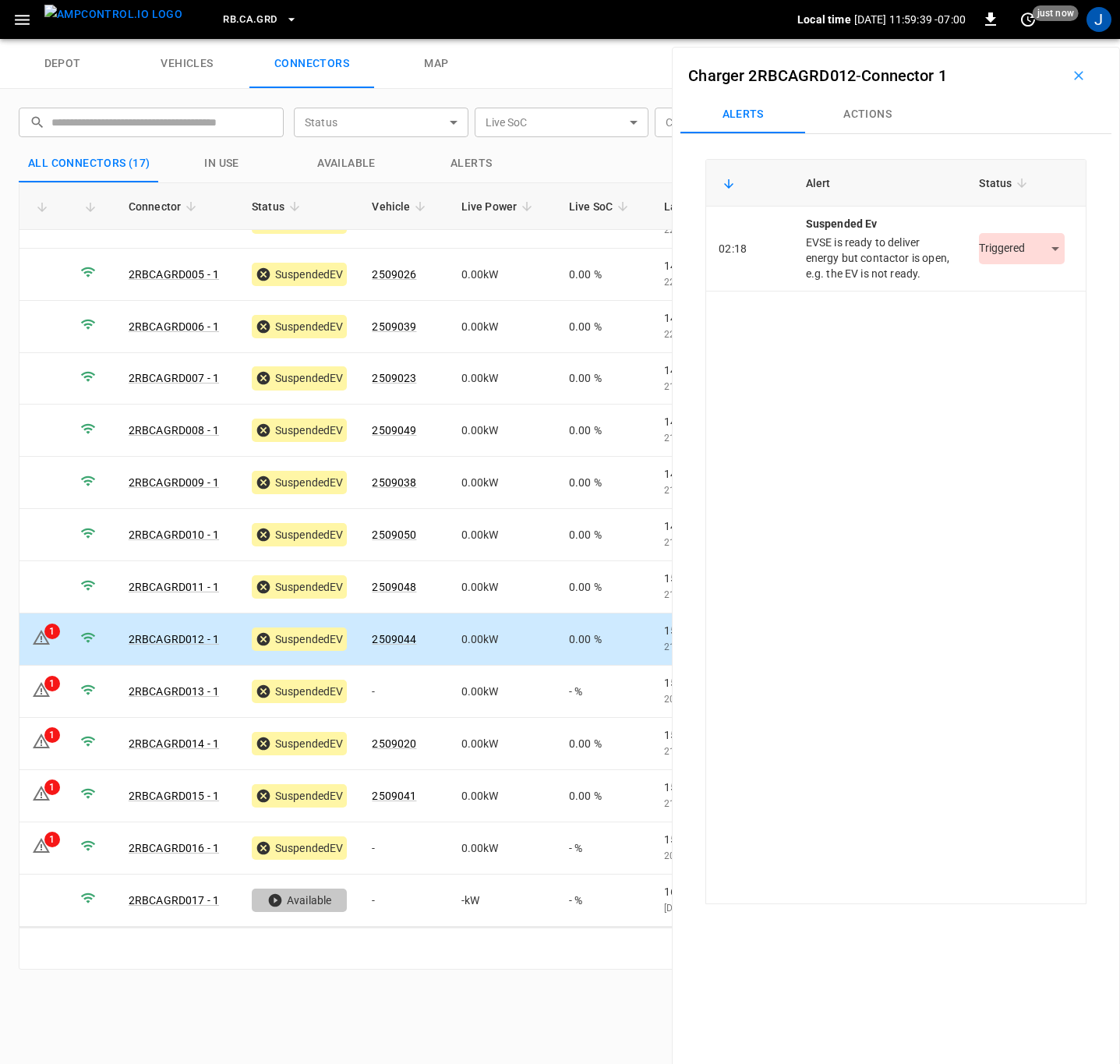
click at [1004, 39] on body "RB.CA.GRD Local time [DATE] 11:59:39 -07:00 0 just now J depot vehicles connect…" at bounding box center [560, 20] width 1120 height 39
click at [985, 295] on li "Resolved" at bounding box center [1013, 296] width 97 height 26
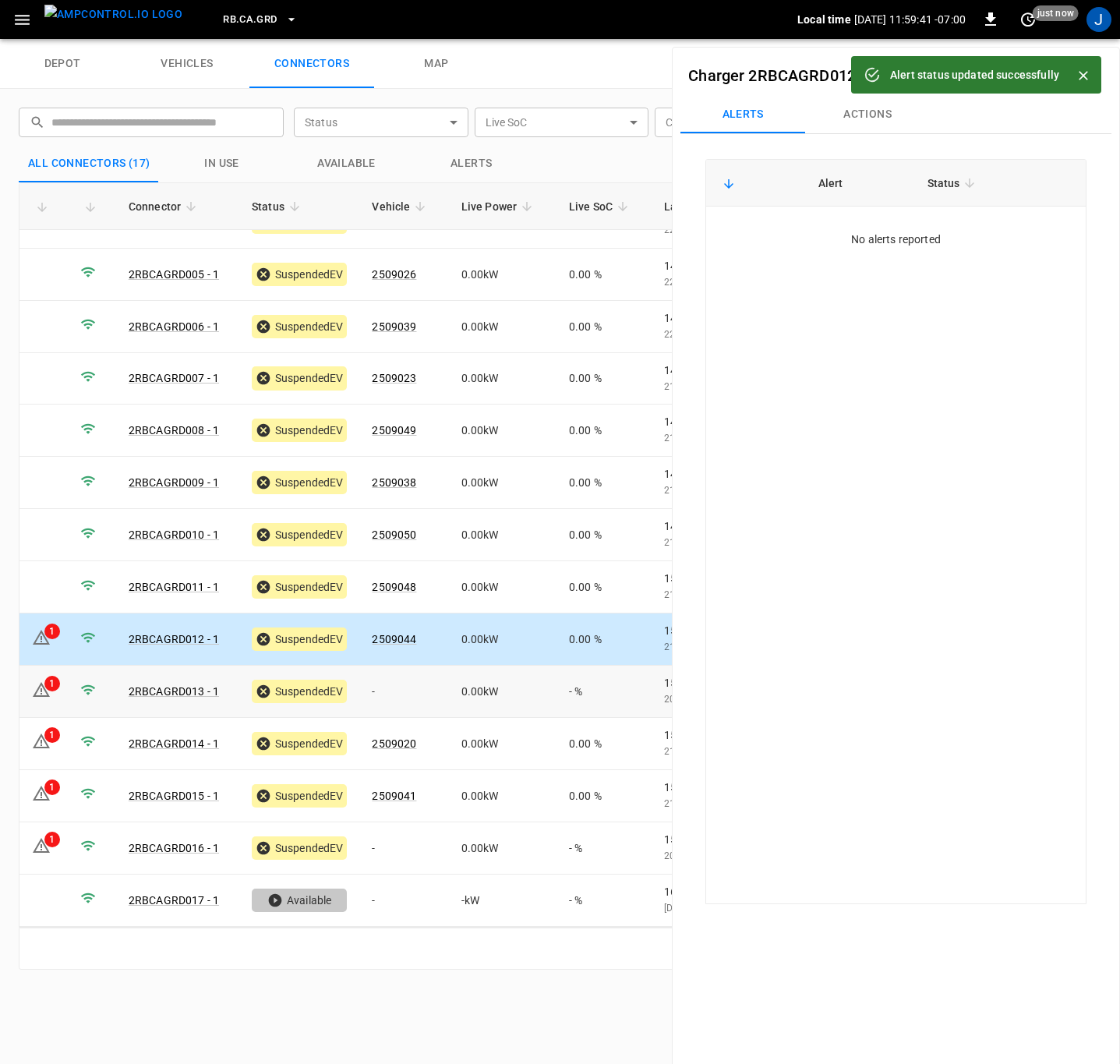
click at [45, 695] on icon at bounding box center [40, 689] width 17 height 15
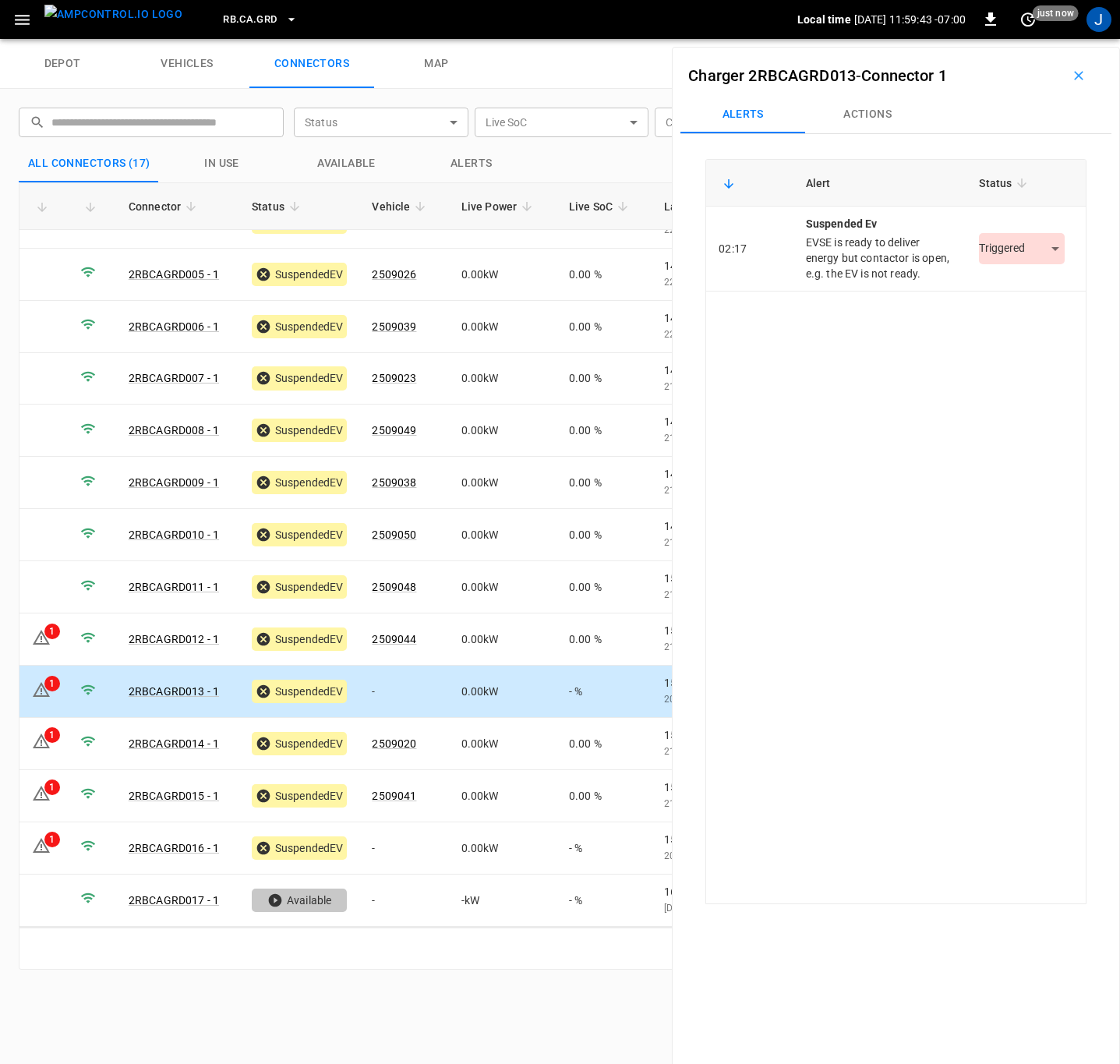
click at [987, 39] on body "RB.CA.GRD Local time [DATE] 11:59:43 -07:00 0 just now J depot vehicles connect…" at bounding box center [560, 20] width 1120 height 39
click at [983, 294] on li "Resolved" at bounding box center [1013, 296] width 97 height 26
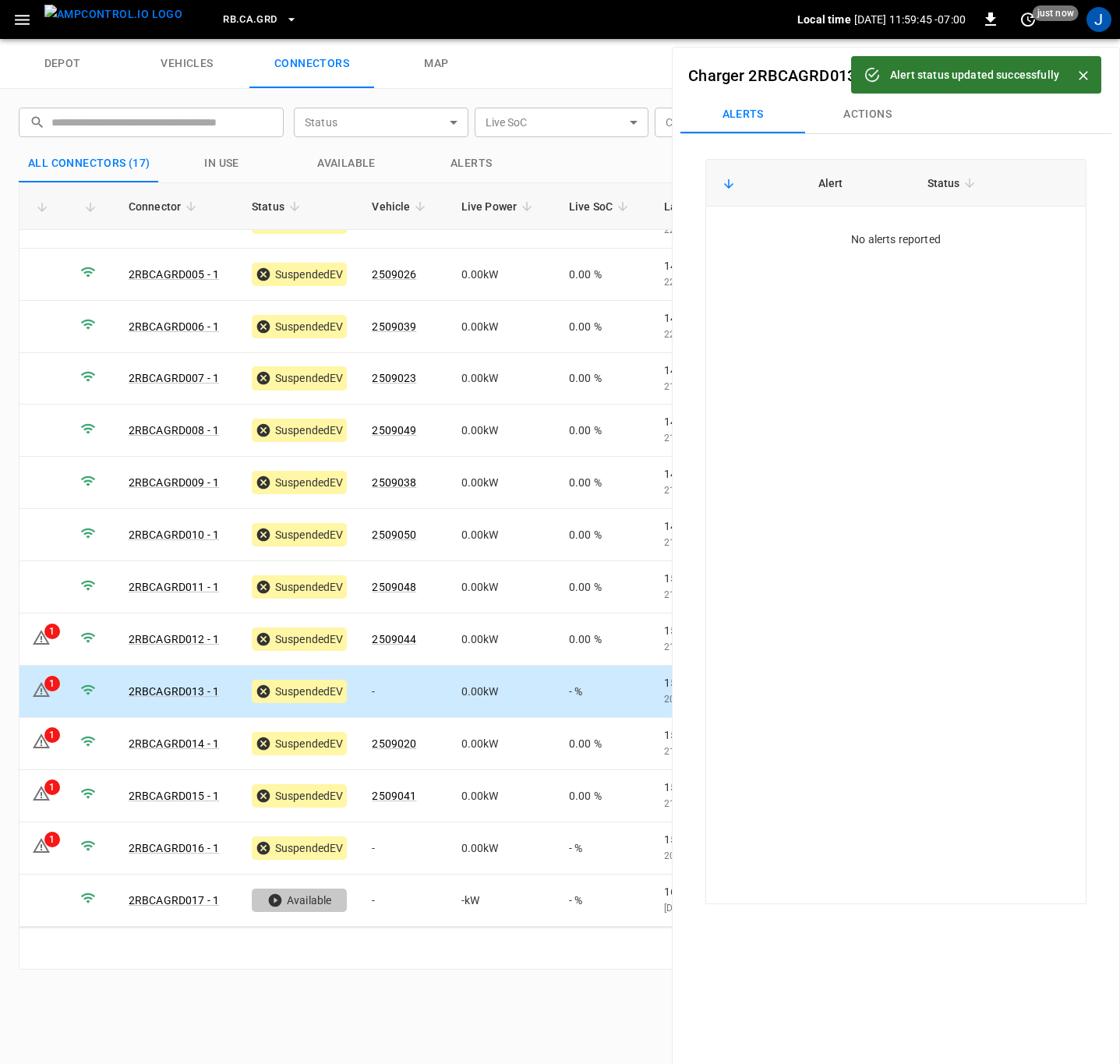
click at [47, 749] on icon at bounding box center [40, 741] width 19 height 19
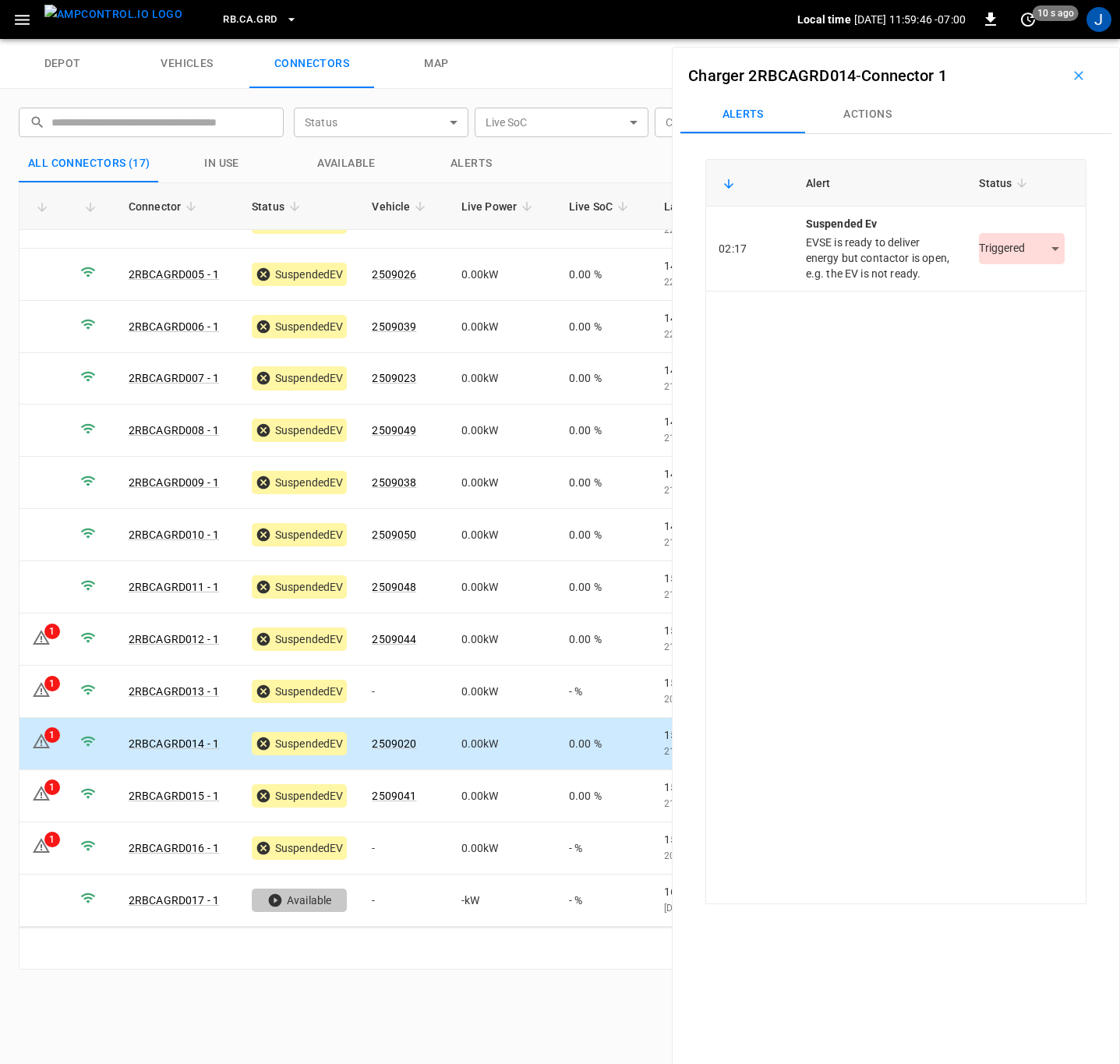
click at [985, 244] on div "Triggered *********" at bounding box center [1022, 249] width 86 height 31
click at [985, 39] on body "RB.CA.GRD Local time [DATE] 11:59:46 -07:00 0 10 s ago J depot vehicles connect…" at bounding box center [560, 20] width 1120 height 39
click at [976, 290] on li "Resolved" at bounding box center [1013, 296] width 97 height 26
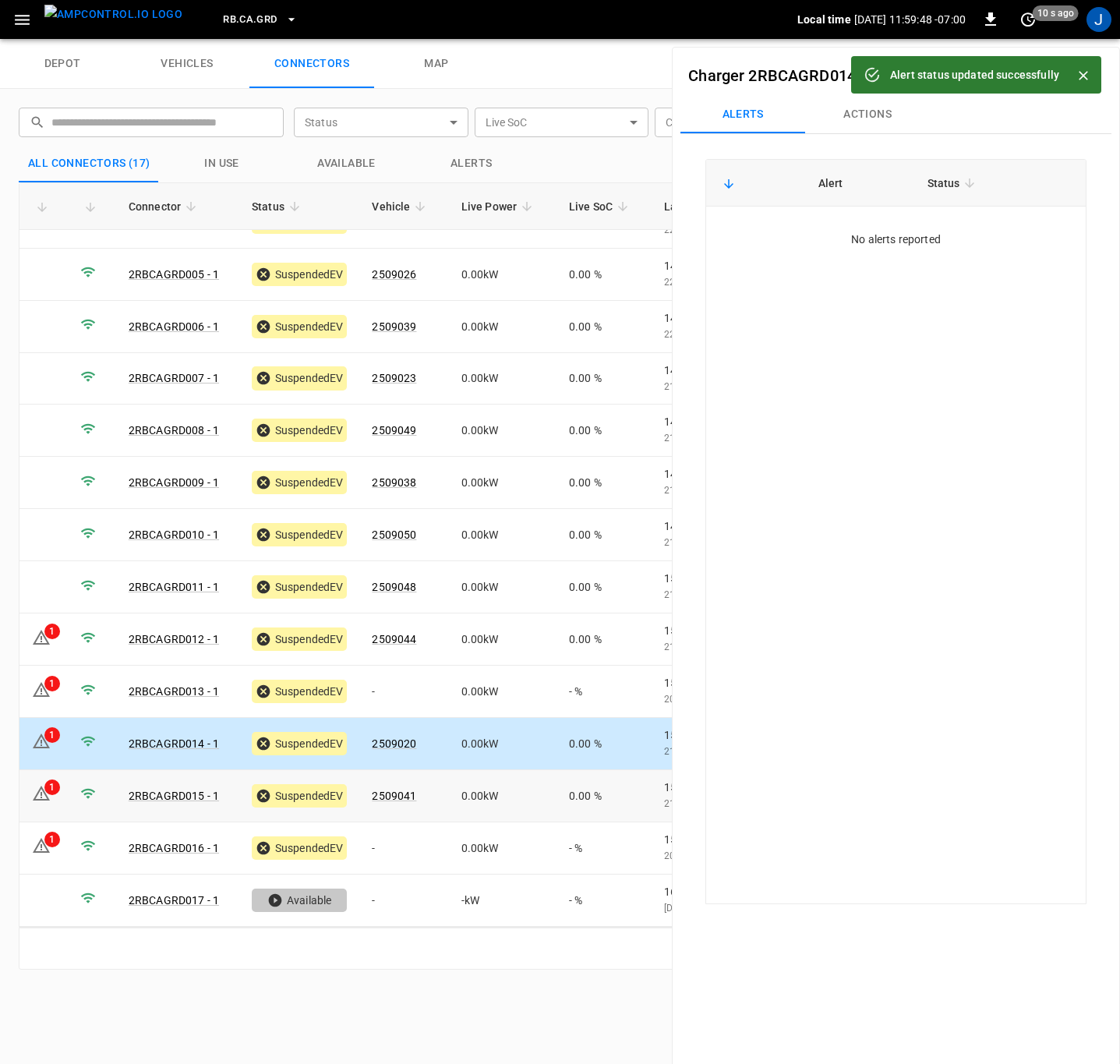
click at [50, 797] on icon at bounding box center [40, 793] width 19 height 19
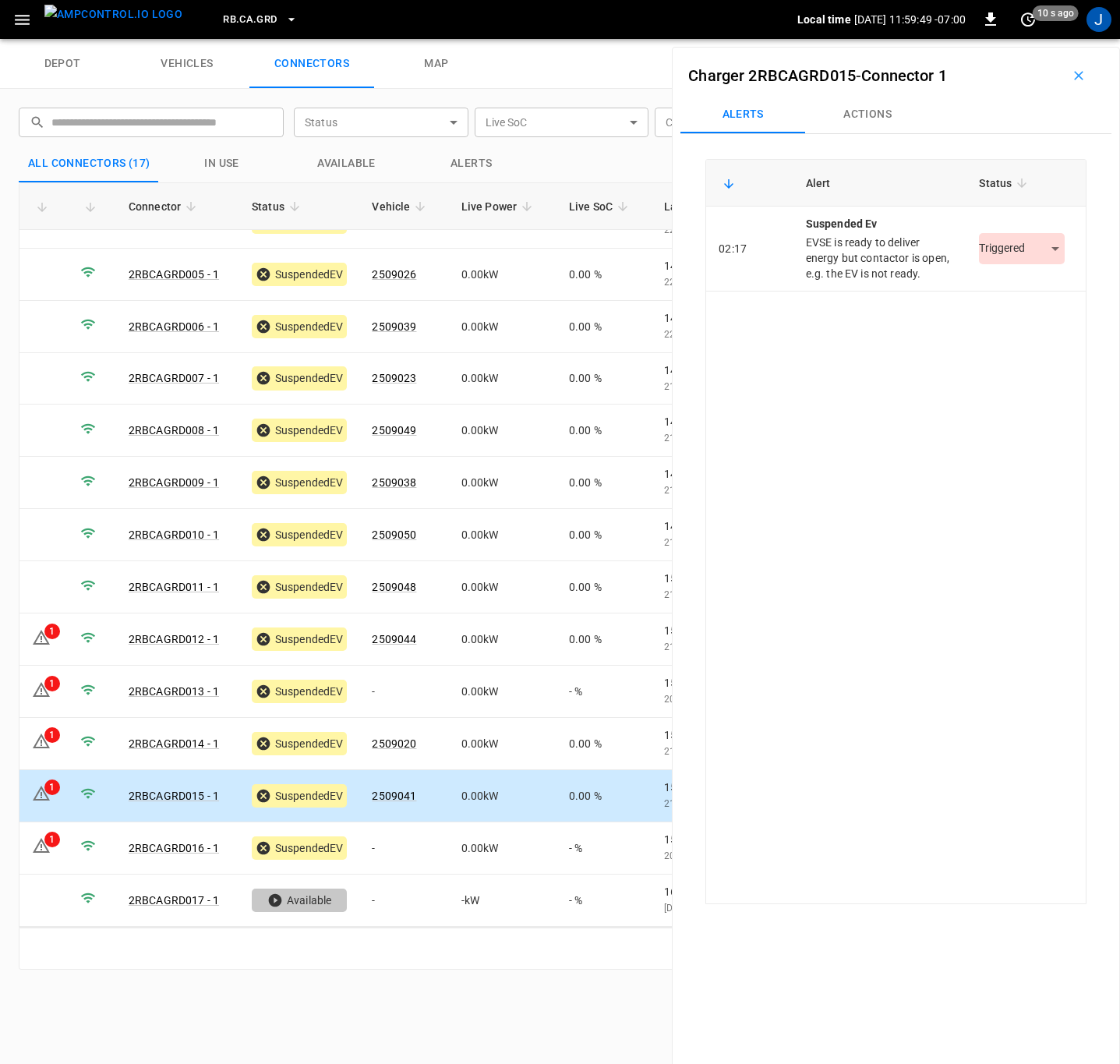
click at [985, 39] on body "RB.CA.GRD Local time [DATE] 11:59:49 -07:00 0 10 s ago J depot vehicles connect…" at bounding box center [560, 20] width 1120 height 39
click at [997, 293] on li "Resolved" at bounding box center [1013, 296] width 97 height 26
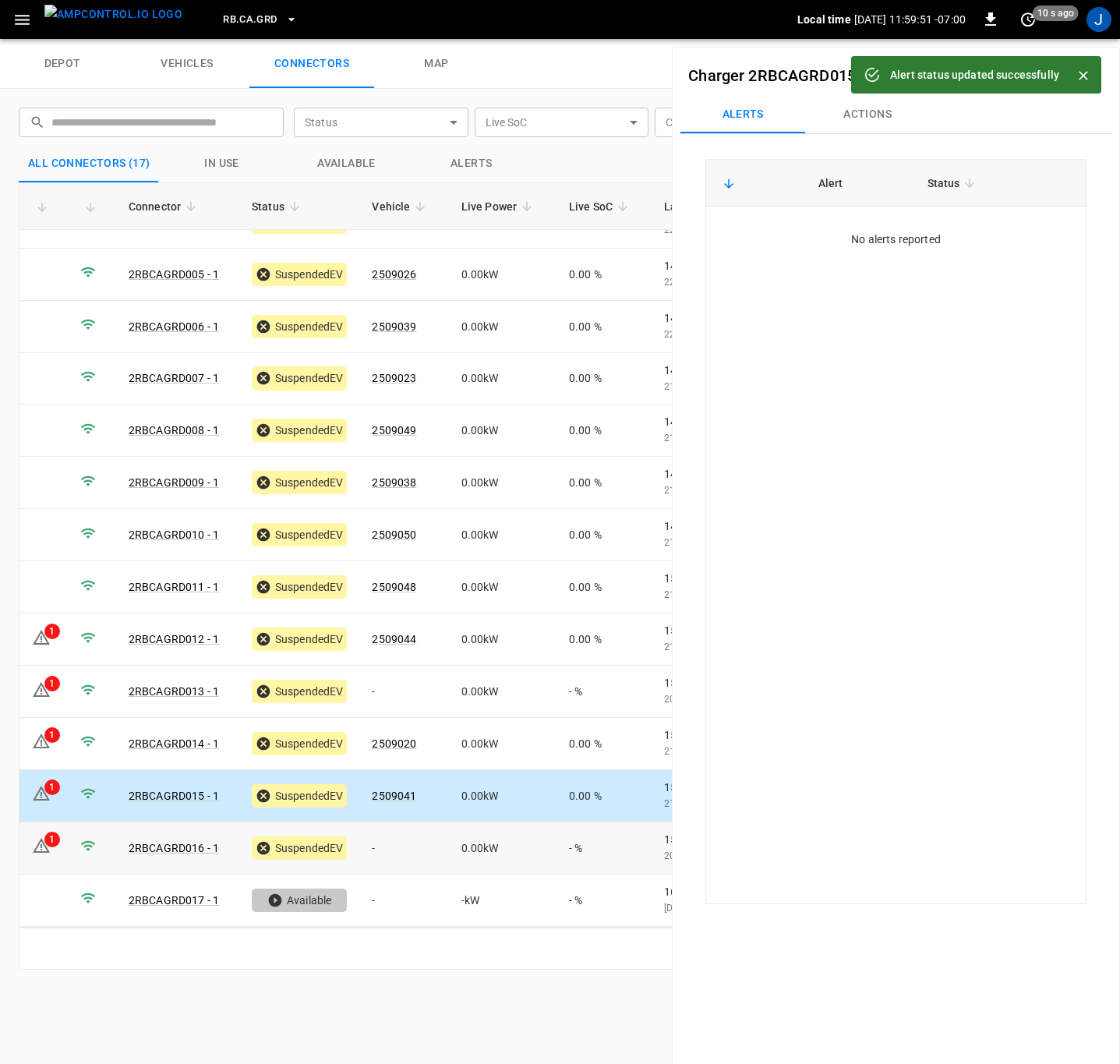
drag, startPoint x: 44, startPoint y: 838, endPoint x: 234, endPoint y: 800, distance: 193.8
click at [44, 838] on div "1" at bounding box center [52, 840] width 16 height 16
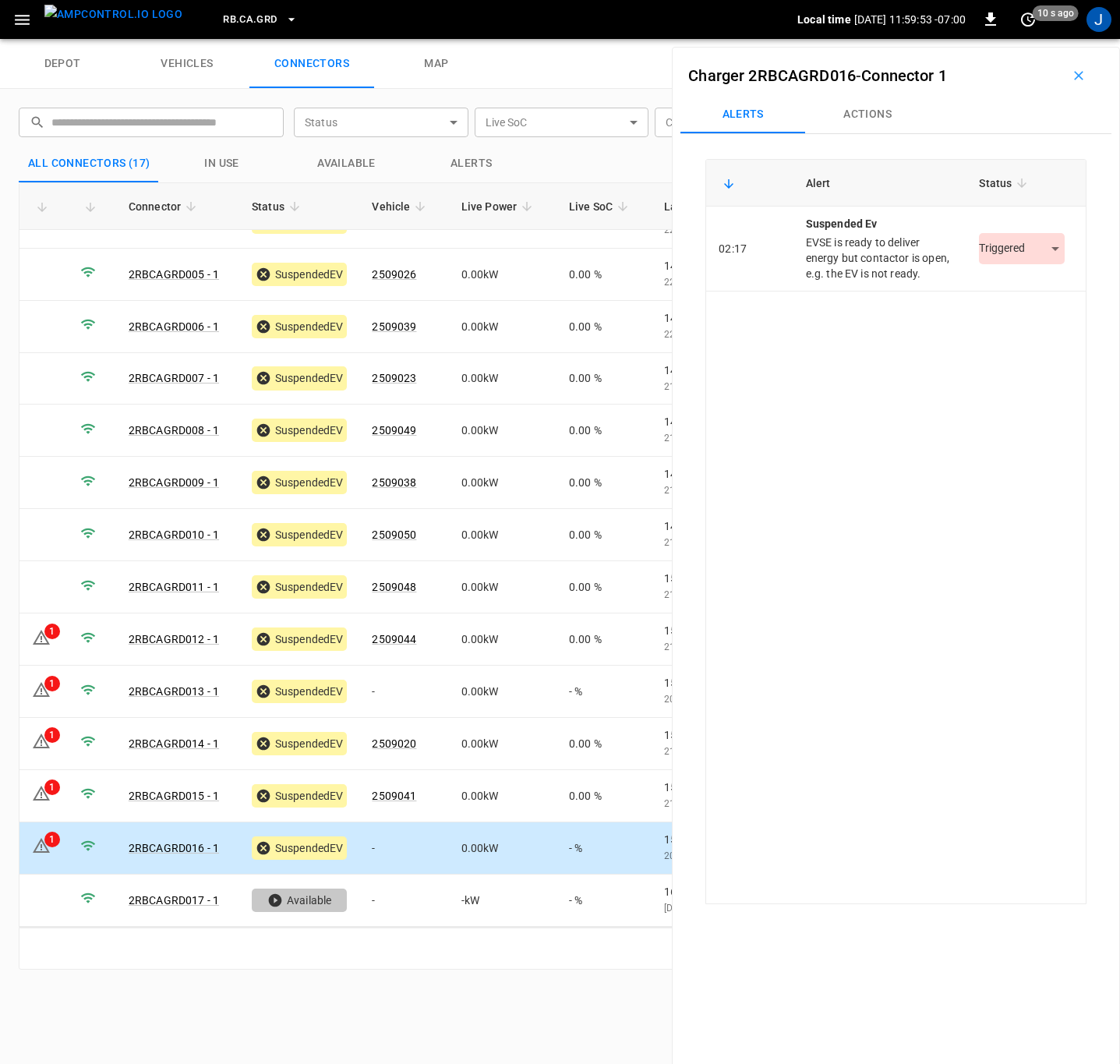
click at [1002, 39] on body "RB.CA.GRD Local time [DATE] 11:59:53 -07:00 0 10 s ago J depot vehicles connect…" at bounding box center [560, 20] width 1120 height 39
click at [983, 294] on li "Resolved" at bounding box center [1013, 296] width 97 height 26
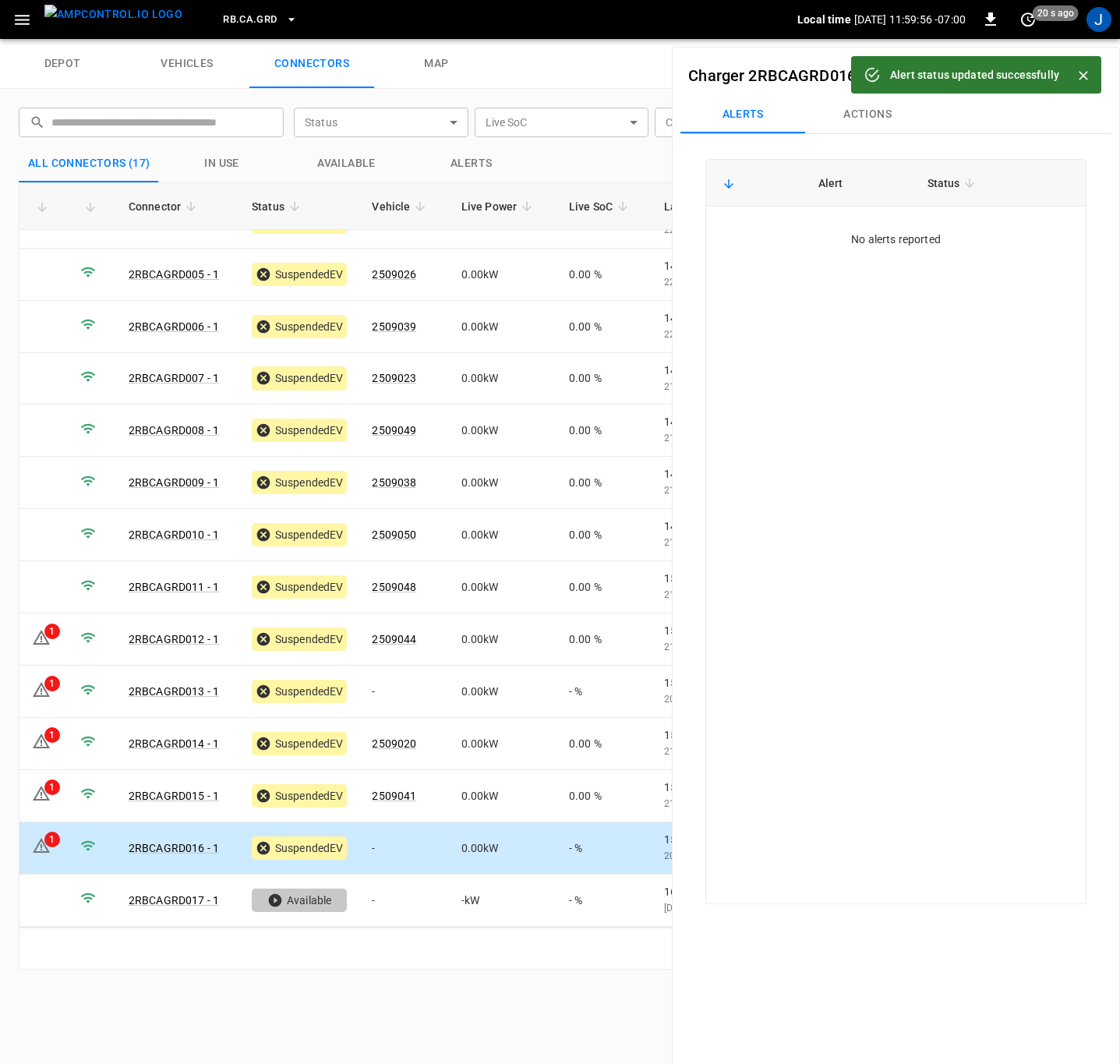
click at [1089, 75] on icon "Close" at bounding box center [1084, 76] width 16 height 16
click at [1076, 77] on icon "button" at bounding box center [1079, 76] width 16 height 16
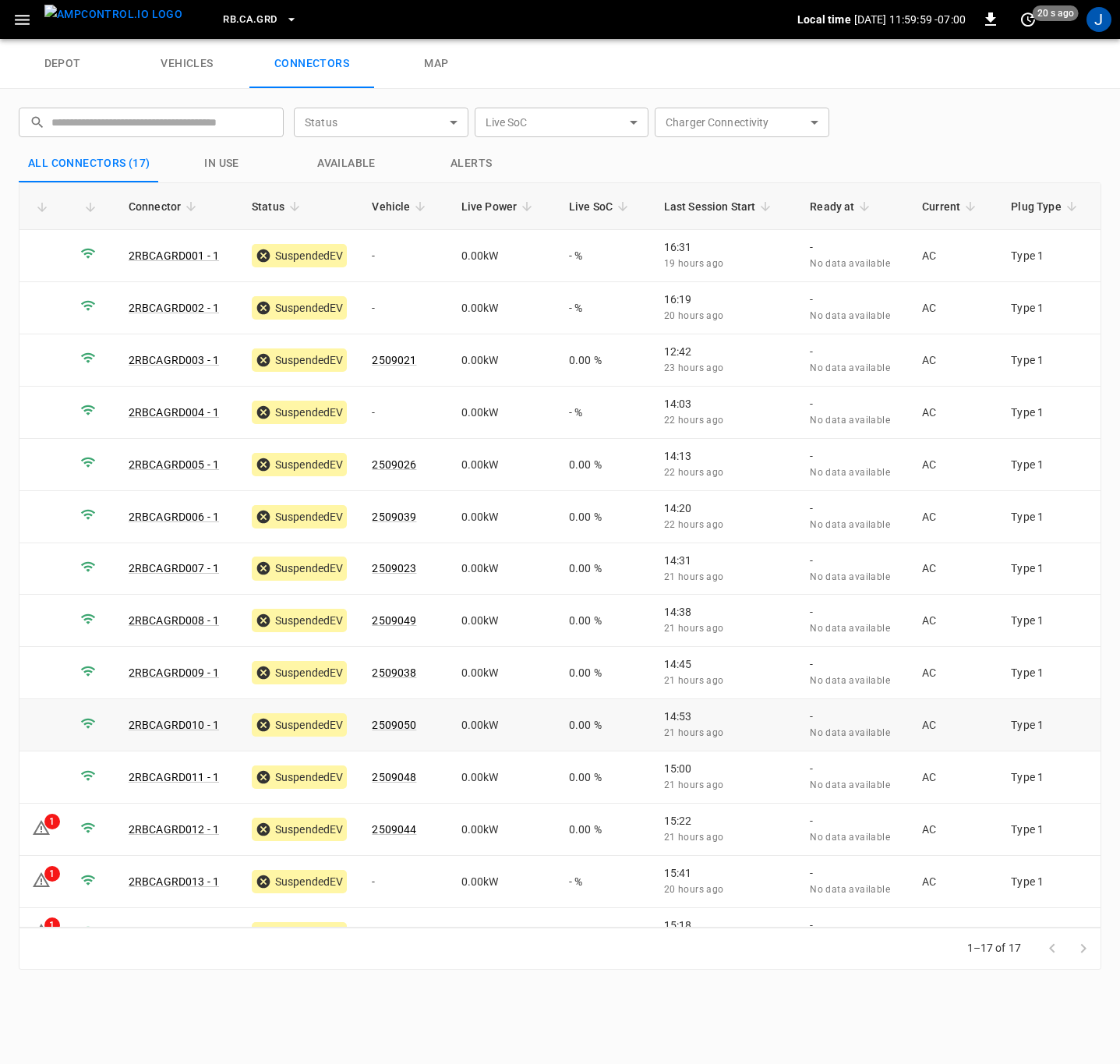
scroll to position [0, 0]
